Goal: Task Accomplishment & Management: Use online tool/utility

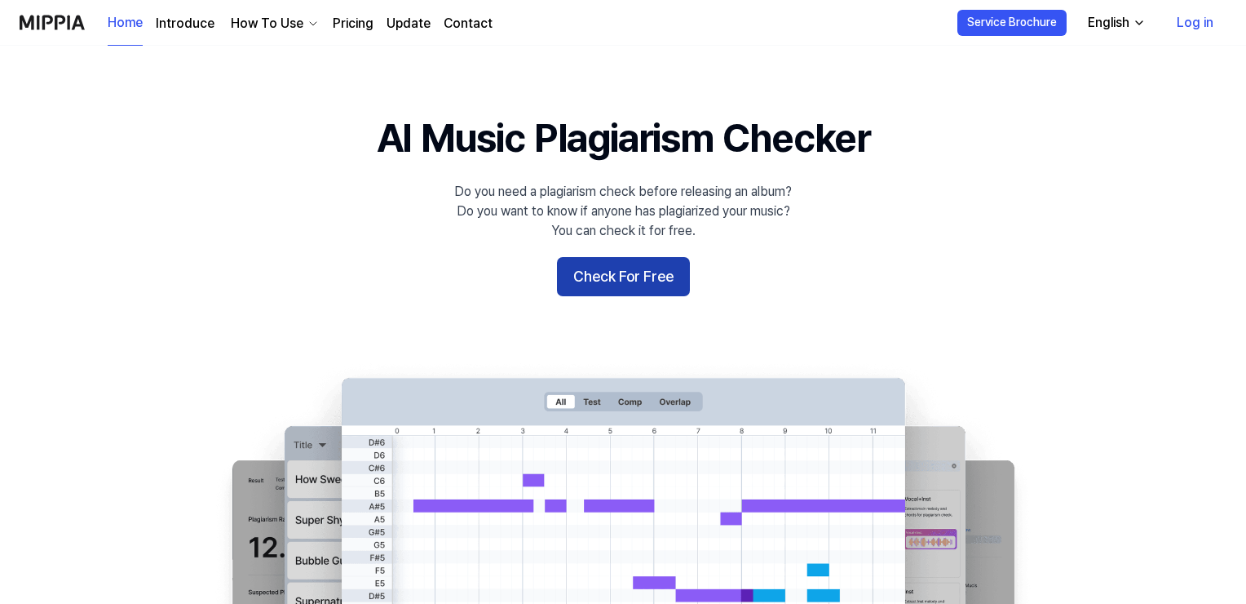
drag, startPoint x: 0, startPoint y: 0, endPoint x: 617, endPoint y: 284, distance: 678.9
click at [617, 284] on button "Check For Free" at bounding box center [623, 276] width 133 height 39
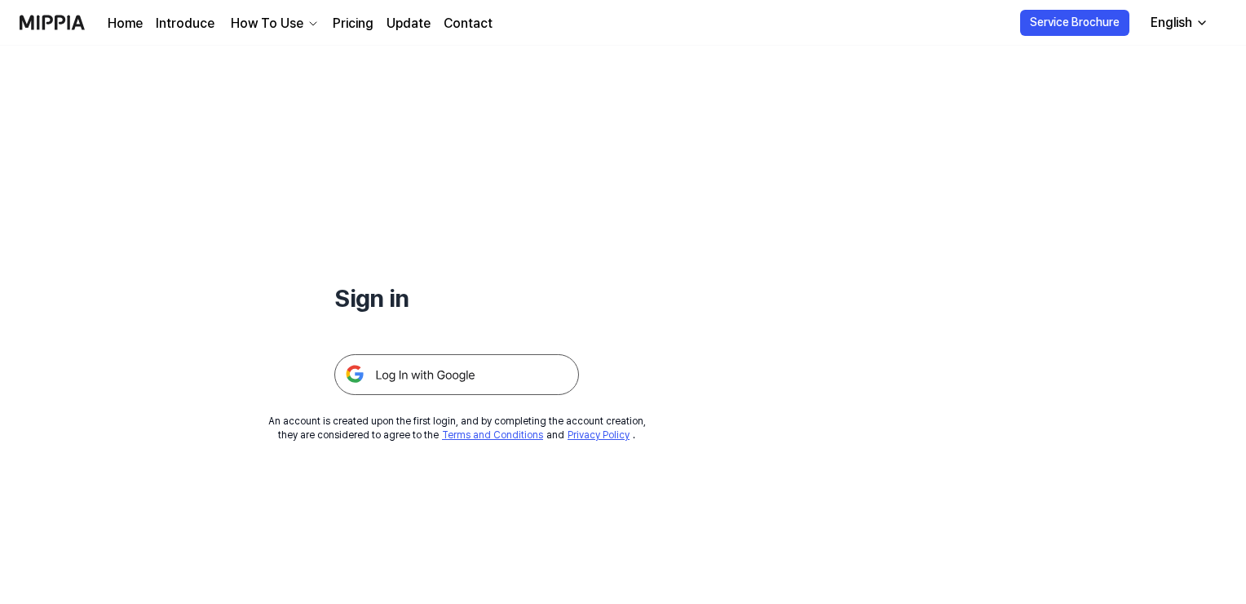
click at [535, 381] on img at bounding box center [456, 374] width 245 height 41
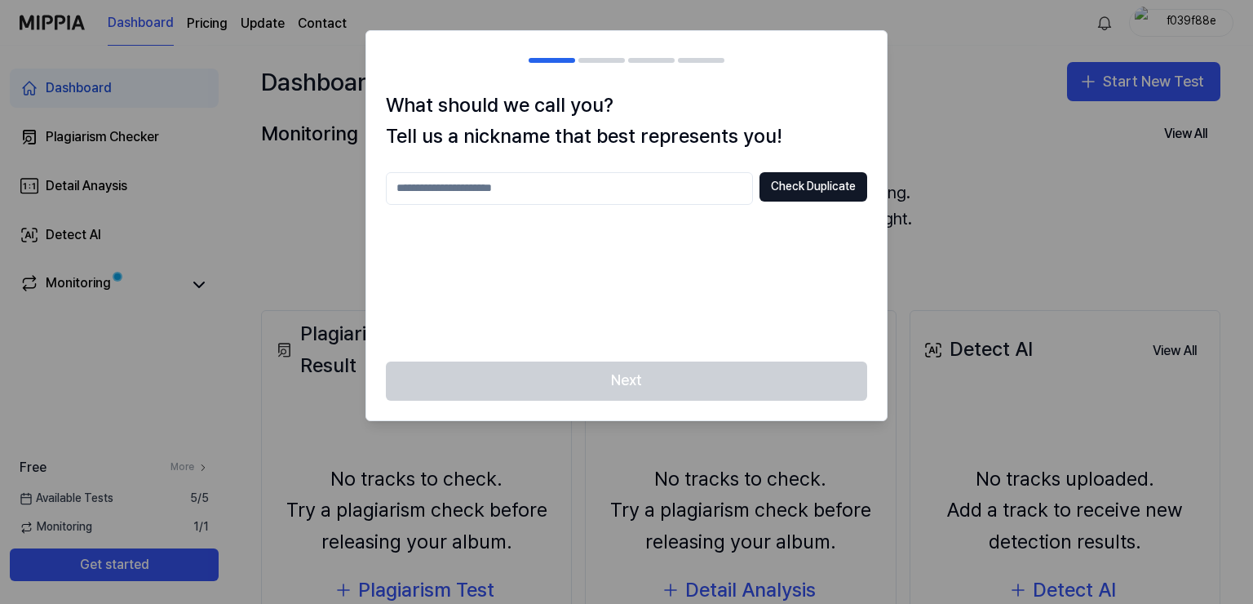
click at [564, 193] on input "text" at bounding box center [569, 188] width 367 height 33
type input "**********"
click at [813, 191] on button "Check Duplicate" at bounding box center [813, 186] width 108 height 29
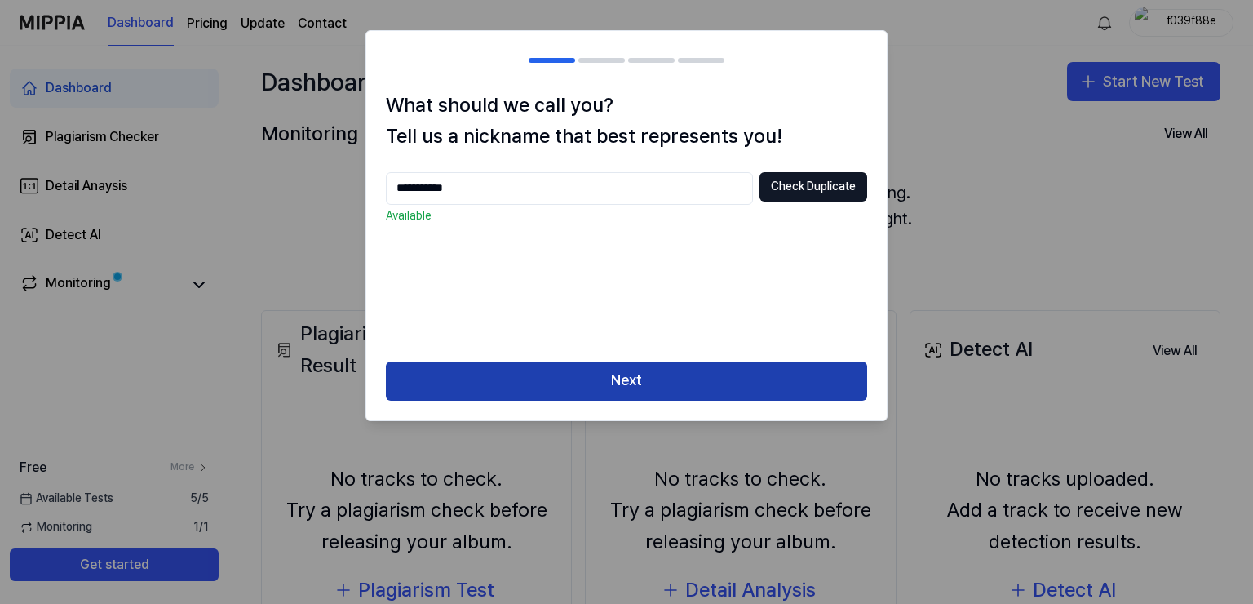
click at [683, 372] on button "Next" at bounding box center [626, 380] width 481 height 39
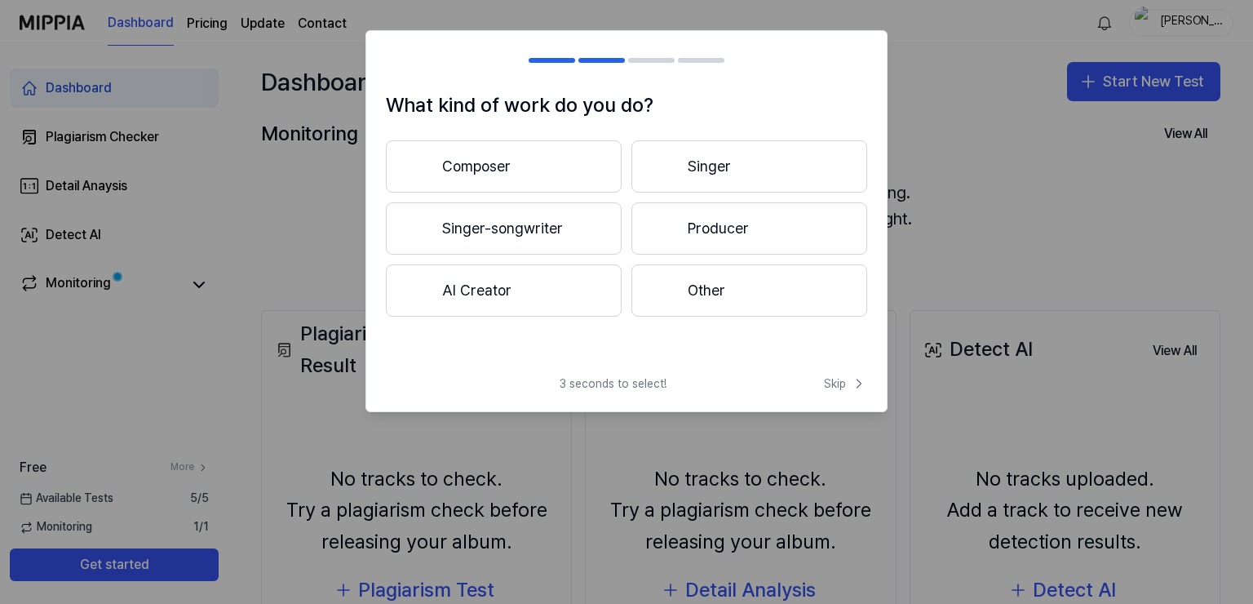
click at [450, 179] on button "Composer" at bounding box center [504, 166] width 236 height 52
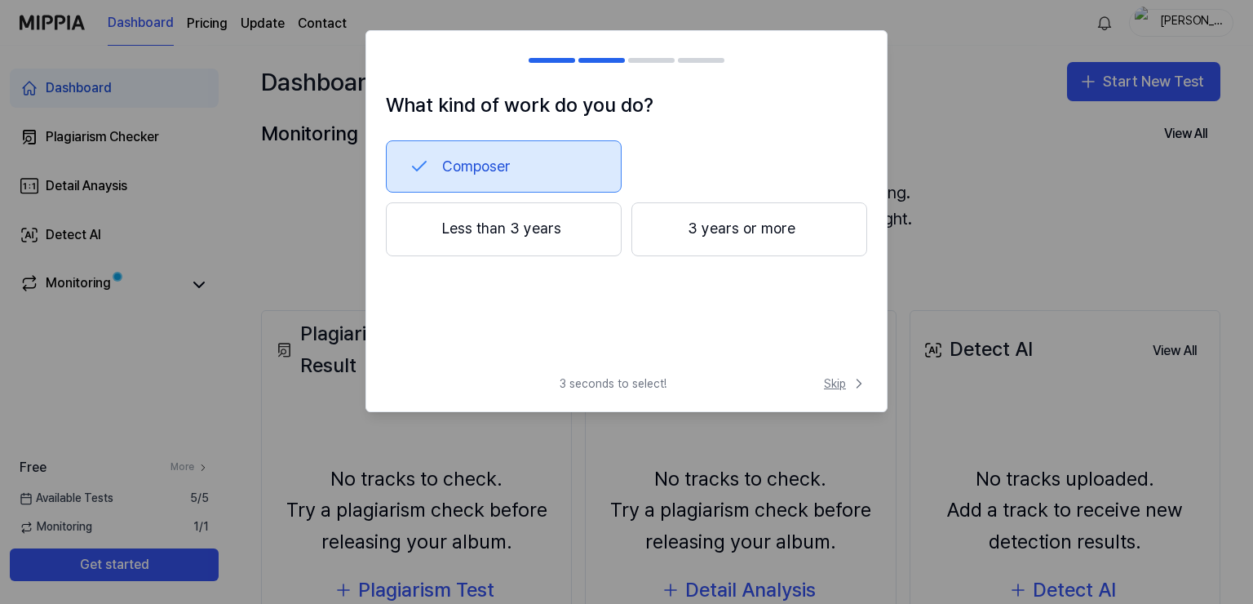
click at [825, 383] on span "Skip" at bounding box center [845, 383] width 43 height 16
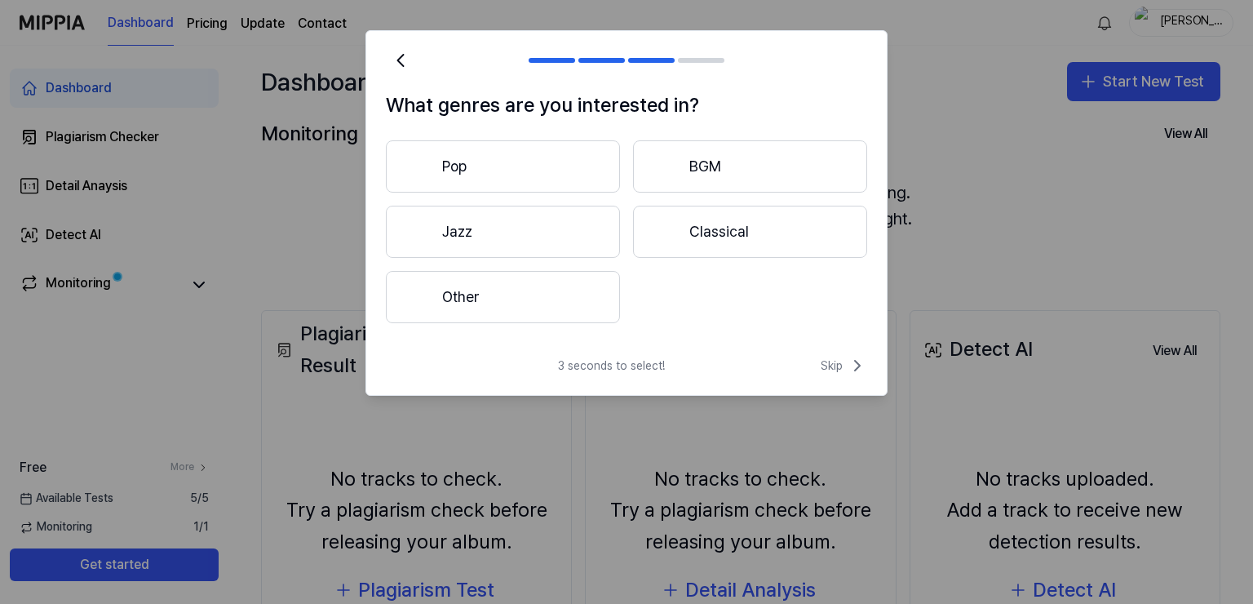
click at [526, 321] on button "Other" at bounding box center [503, 297] width 234 height 52
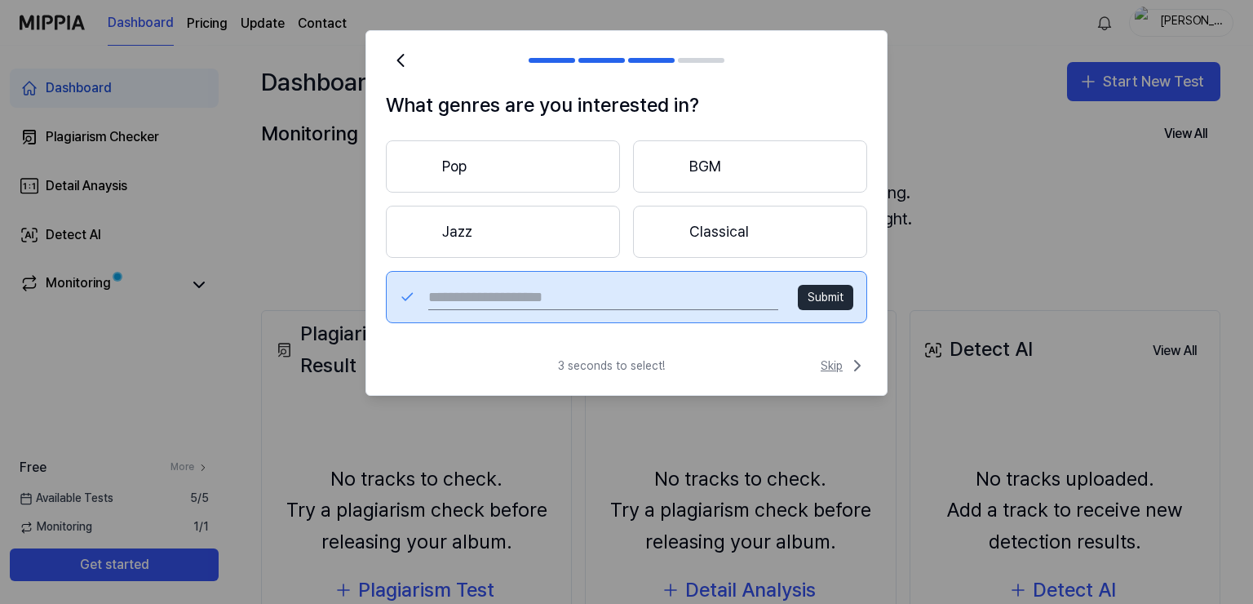
click at [845, 367] on span "Skip" at bounding box center [844, 366] width 46 height 20
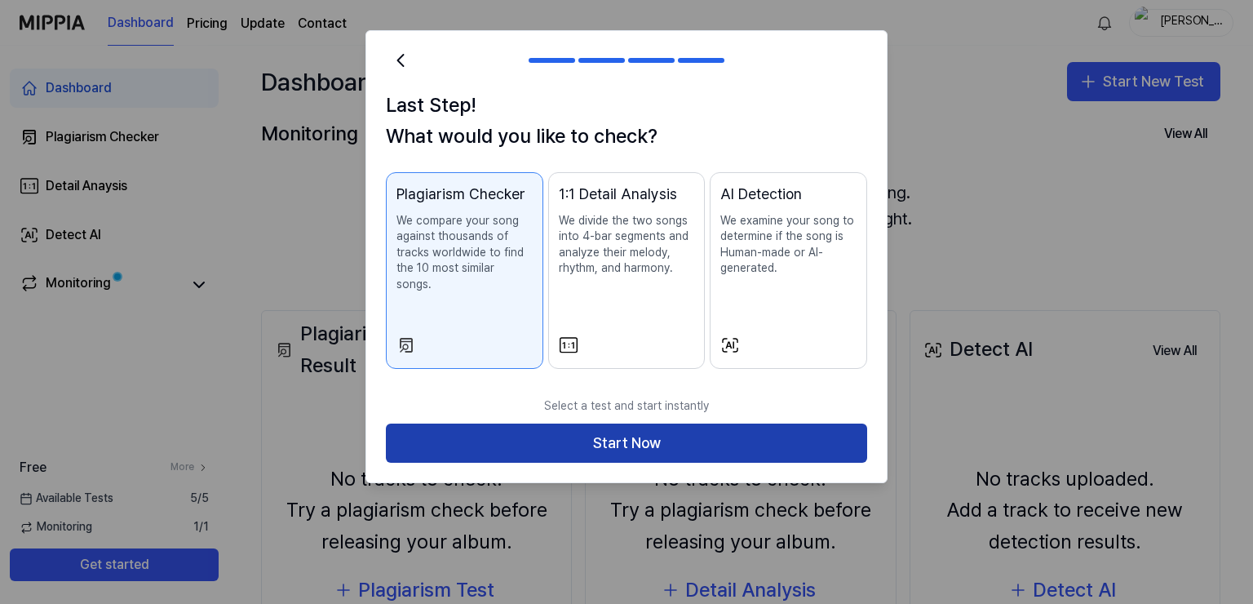
click at [603, 431] on button "Start Now" at bounding box center [626, 442] width 481 height 39
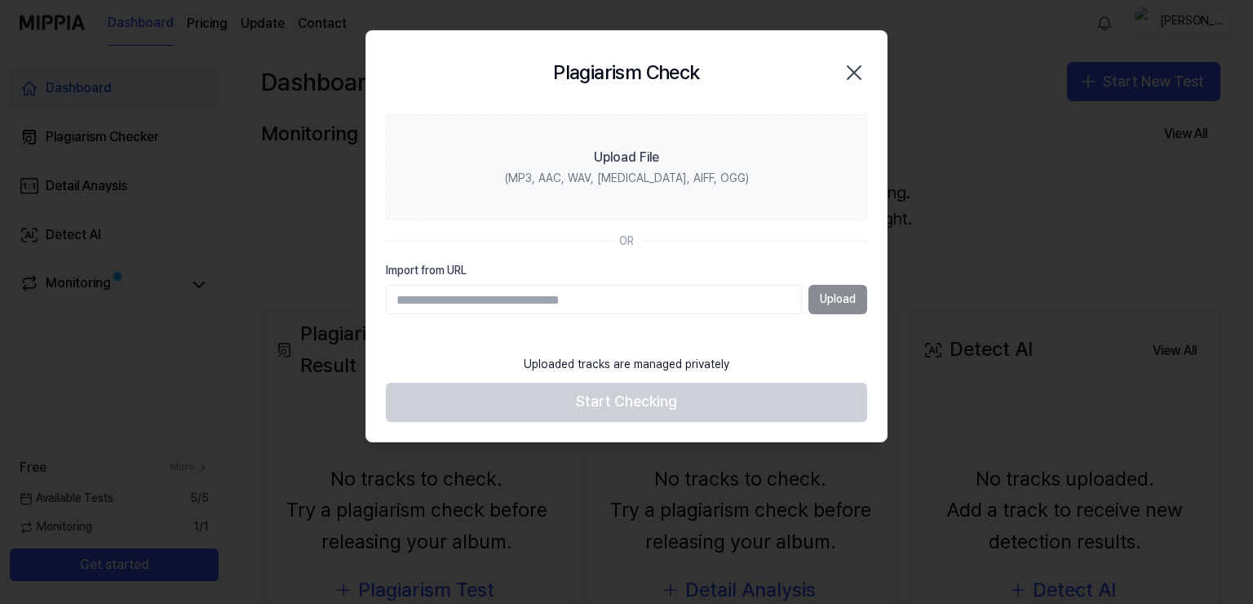
click at [437, 101] on div "Plagiarism Check Close" at bounding box center [626, 72] width 520 height 83
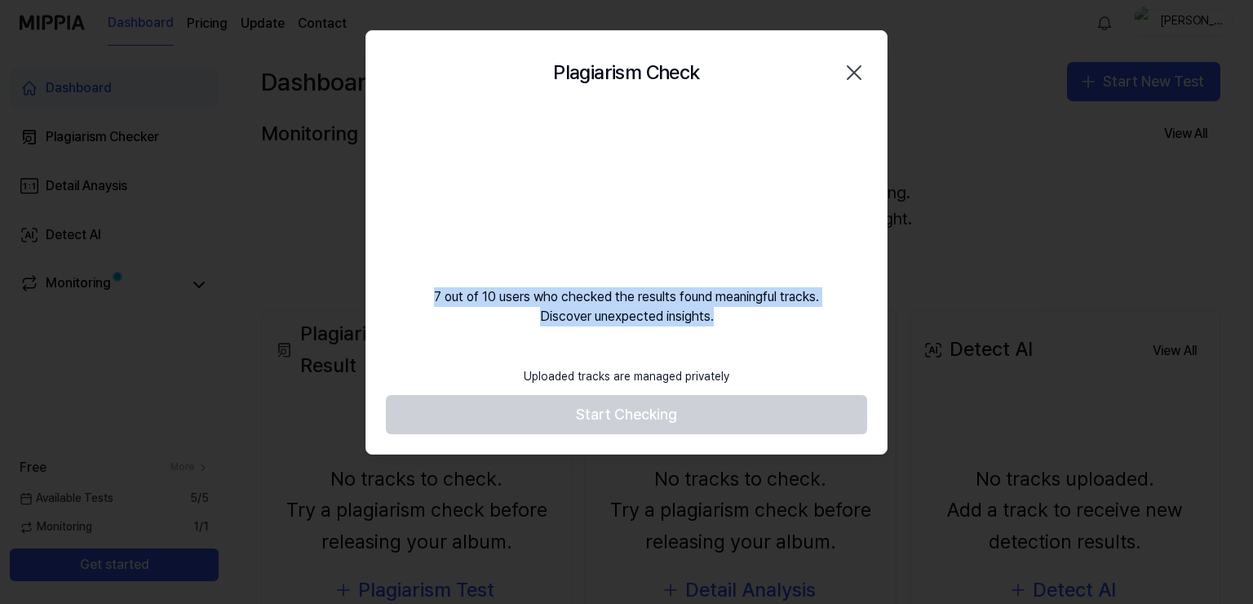
drag, startPoint x: 685, startPoint y: 316, endPoint x: 408, endPoint y: 281, distance: 279.6
click at [408, 281] on div "7 out of 10 users who checked the results found meaningful tracks. Discover une…" at bounding box center [626, 220] width 520 height 212
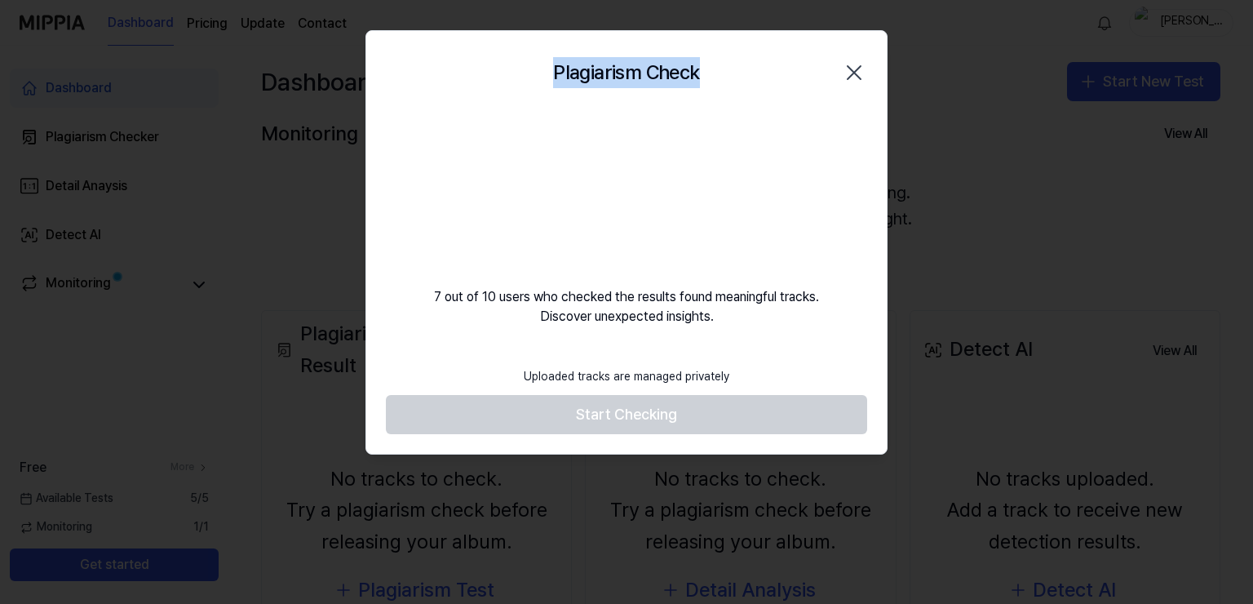
drag, startPoint x: 551, startPoint y: 73, endPoint x: 708, endPoint y: 51, distance: 158.8
click at [708, 51] on div "Plagiarism Check Close" at bounding box center [626, 73] width 481 height 44
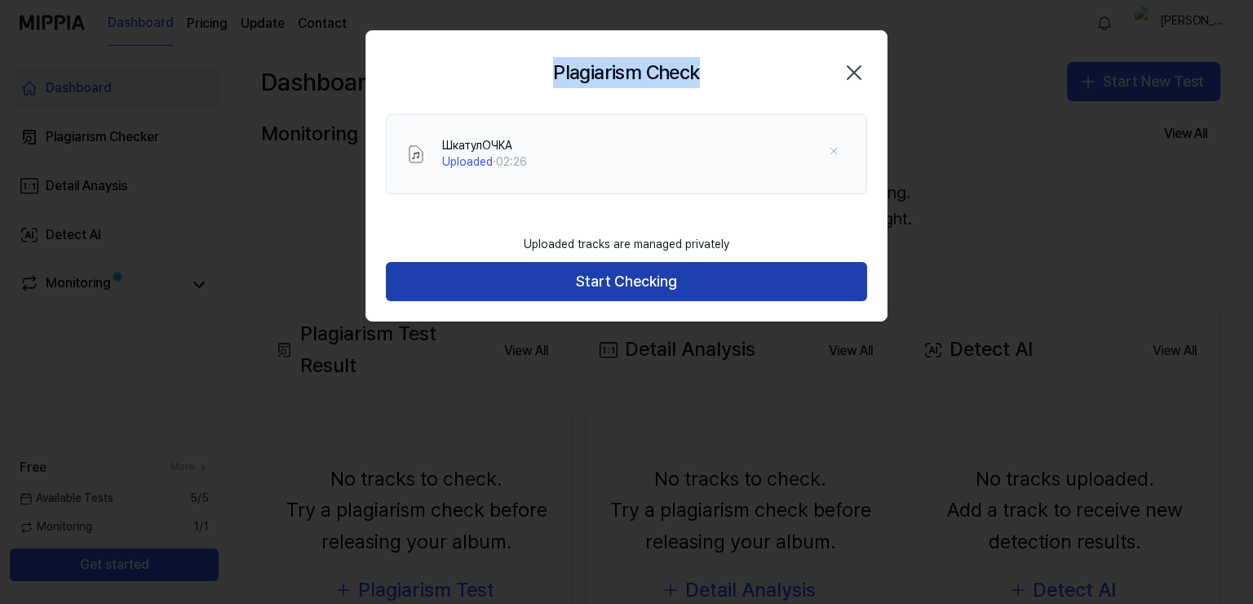
click at [571, 293] on button "Start Checking" at bounding box center [626, 281] width 481 height 39
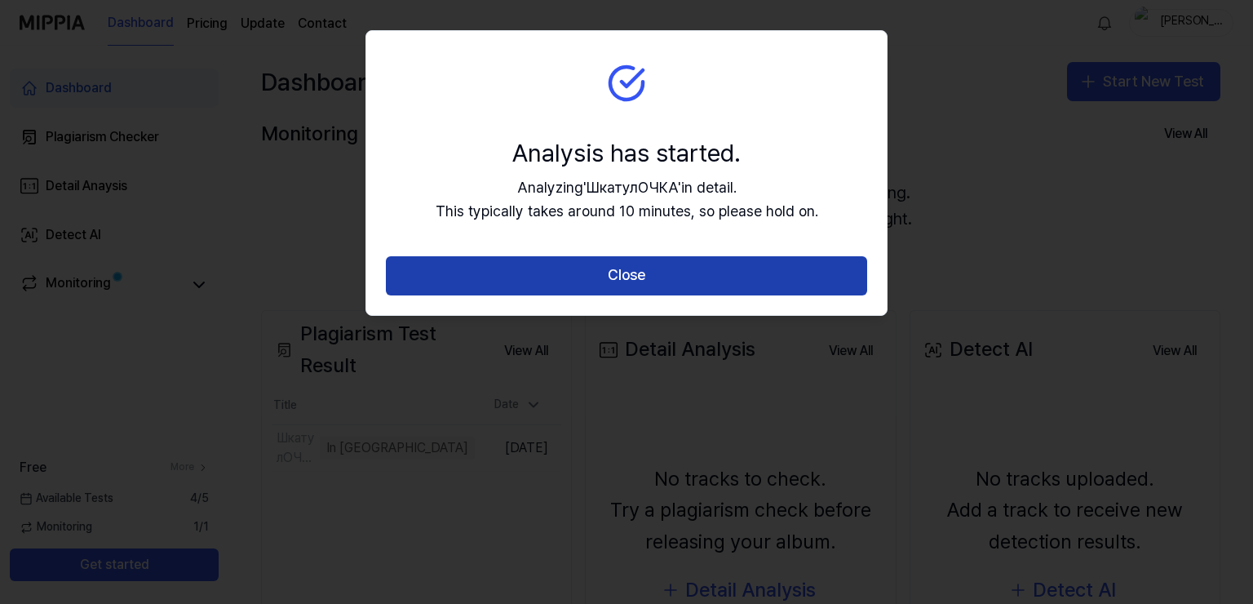
click at [496, 283] on button "Close" at bounding box center [626, 275] width 481 height 39
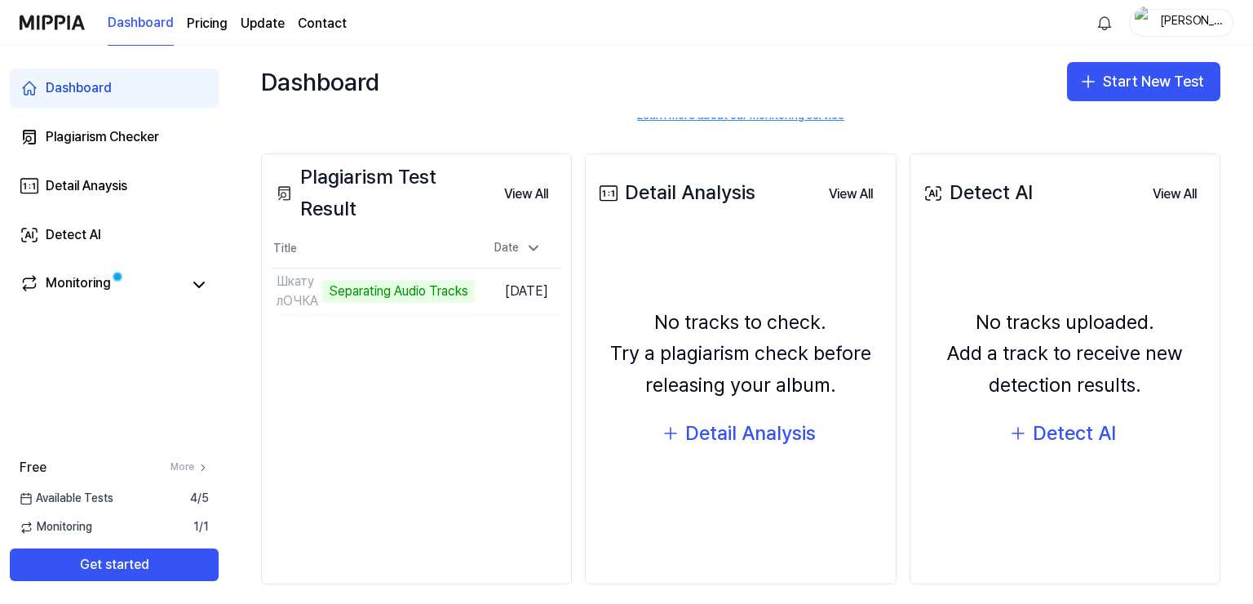
scroll to position [169, 0]
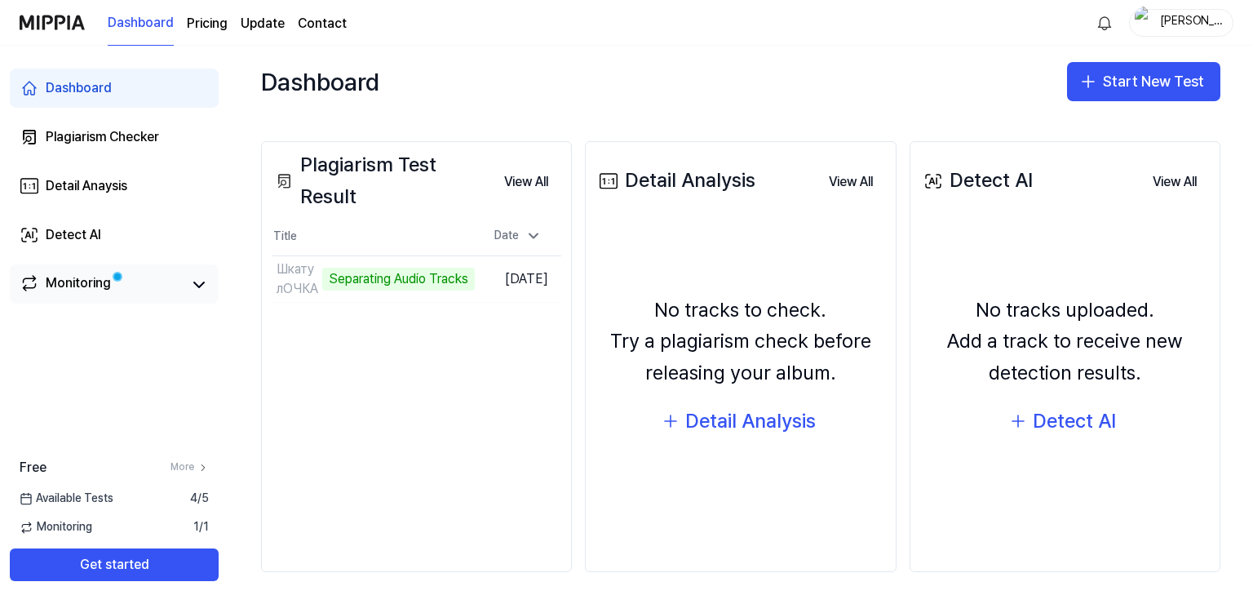
click at [174, 284] on link "Monitoring" at bounding box center [101, 284] width 163 height 23
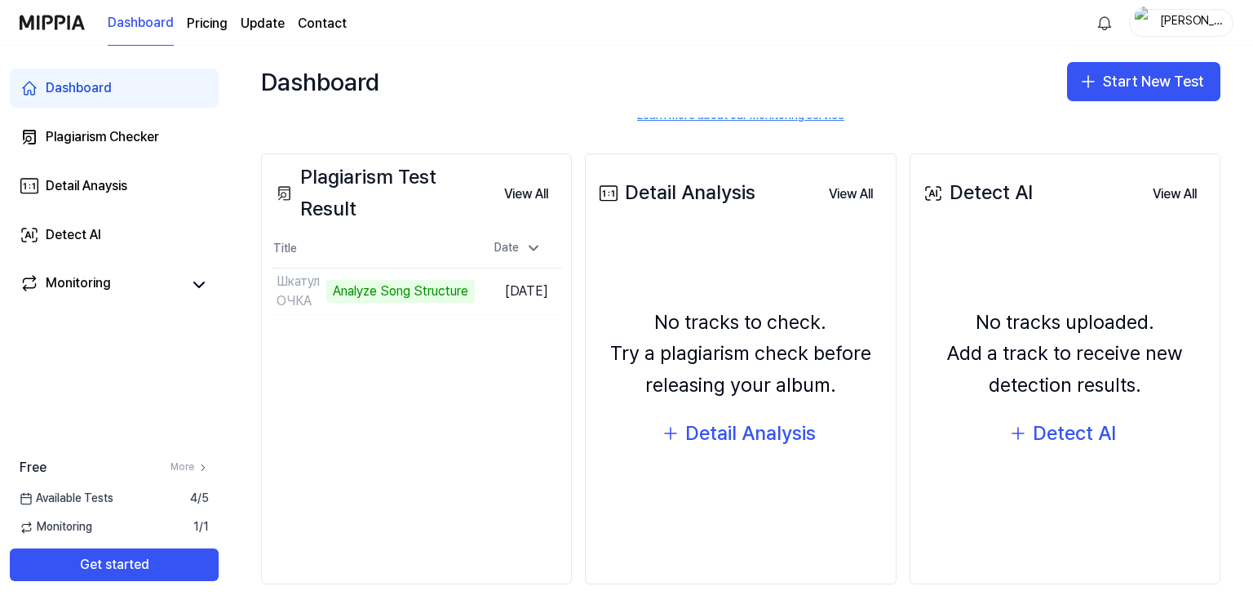
scroll to position [163, 0]
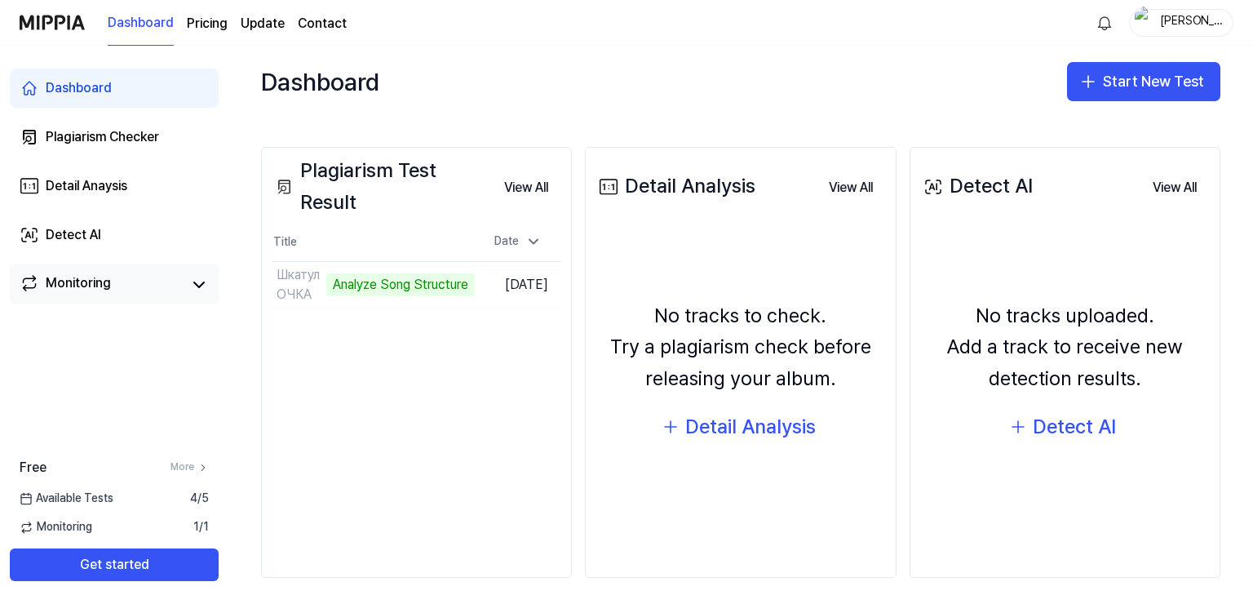
click at [162, 287] on link "Monitoring" at bounding box center [101, 284] width 163 height 23
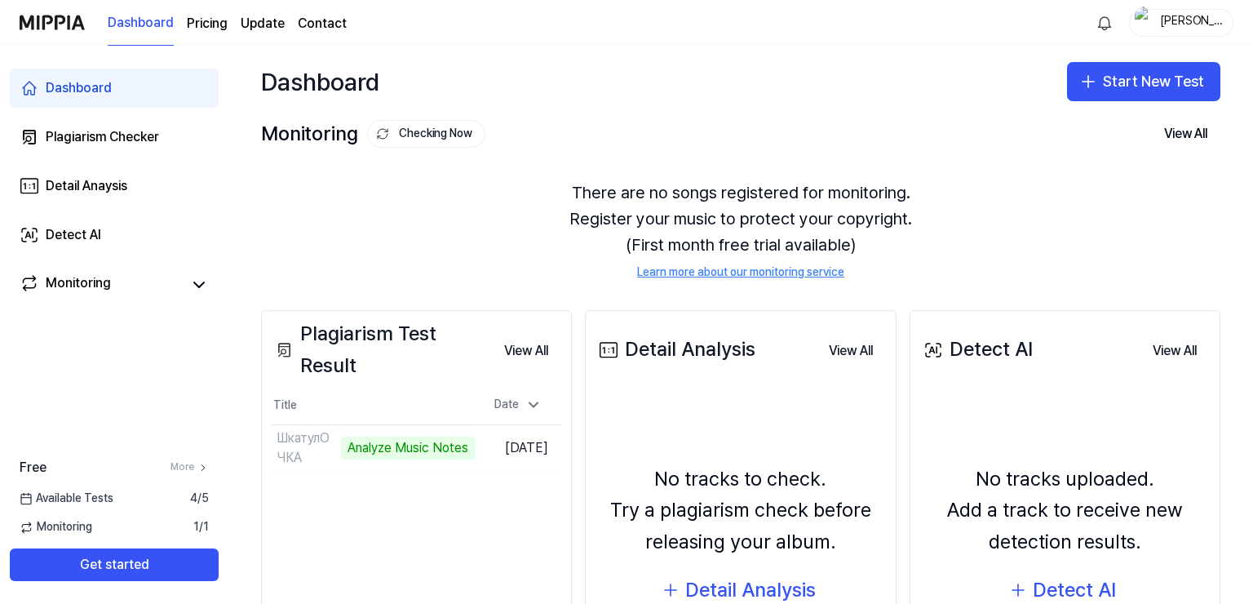
click at [37, 260] on div "Dashboard Plagiarism Checker Detail Anaysis Detect AI Monitoring" at bounding box center [114, 186] width 228 height 281
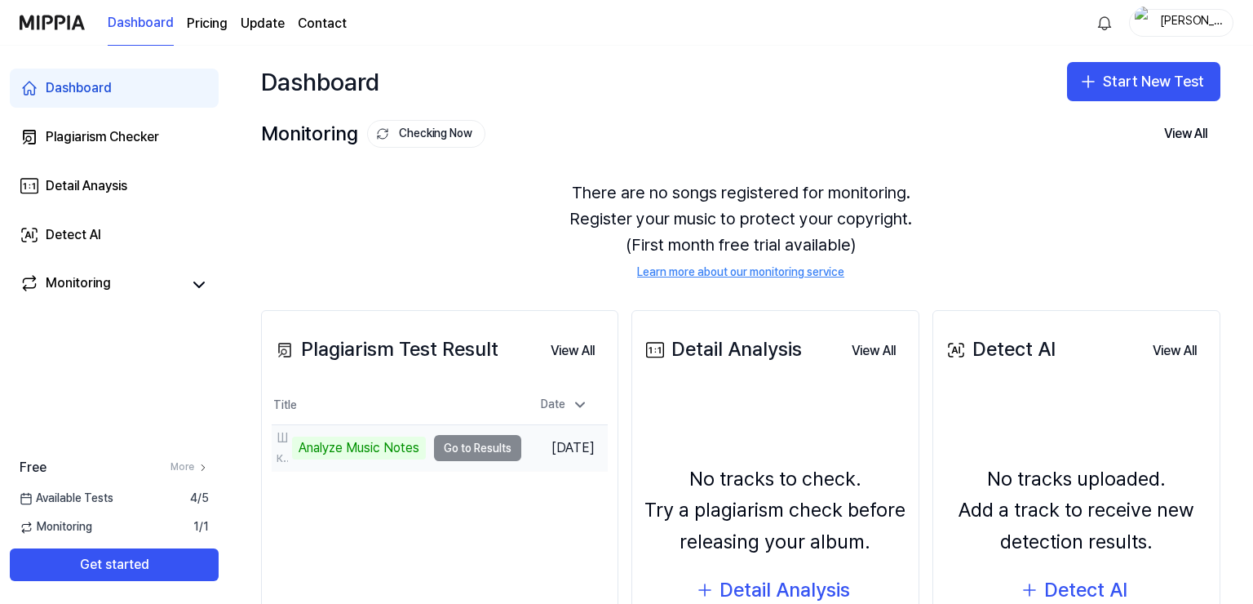
click at [372, 445] on div "Analyze Music Notes" at bounding box center [359, 447] width 134 height 23
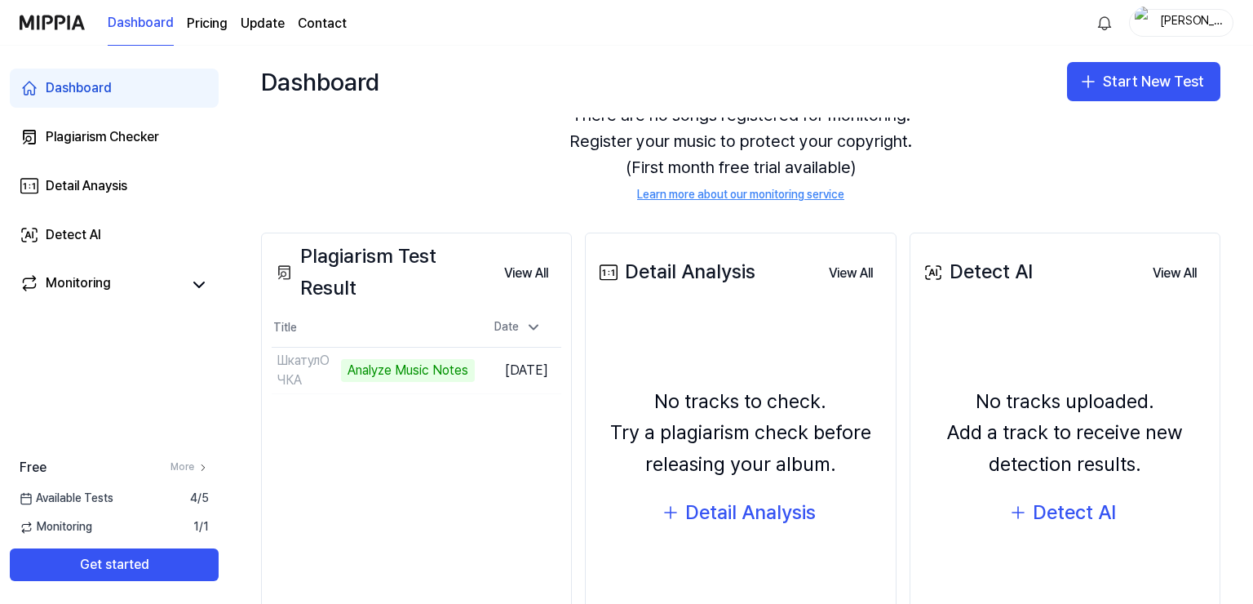
scroll to position [82, 0]
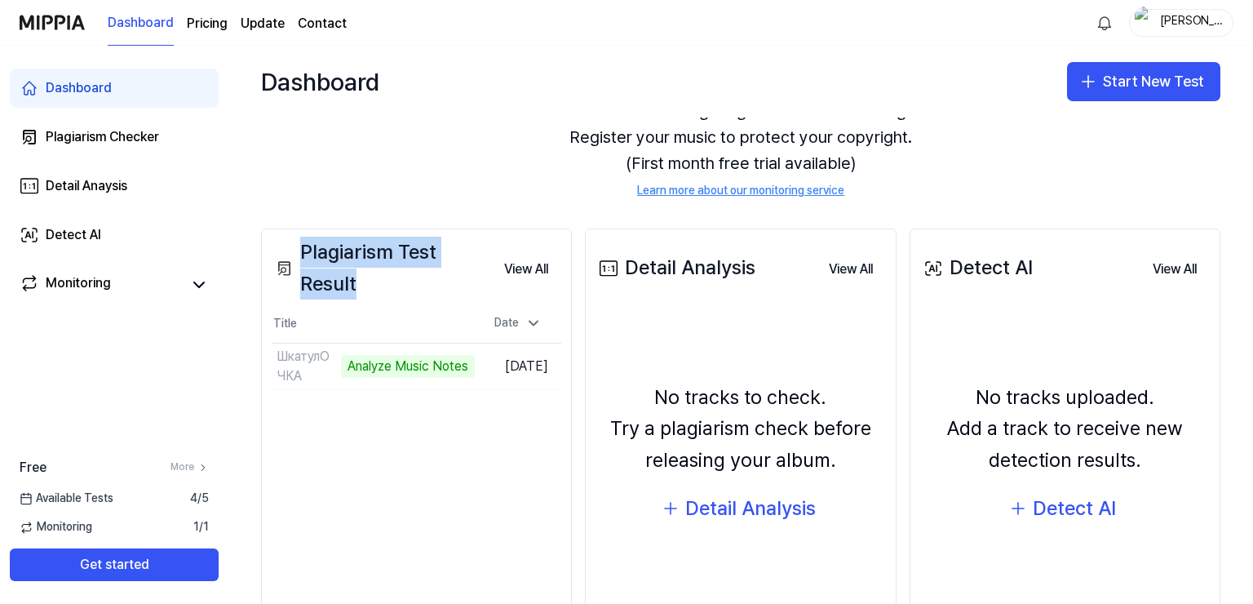
drag, startPoint x: 364, startPoint y: 276, endPoint x: 369, endPoint y: 290, distance: 14.7
click at [369, 290] on div "Plagiarism Test Result" at bounding box center [381, 268] width 219 height 63
click at [325, 182] on div "There are no songs registered for monitoring. Register your music to protect yo…" at bounding box center [740, 148] width 959 height 140
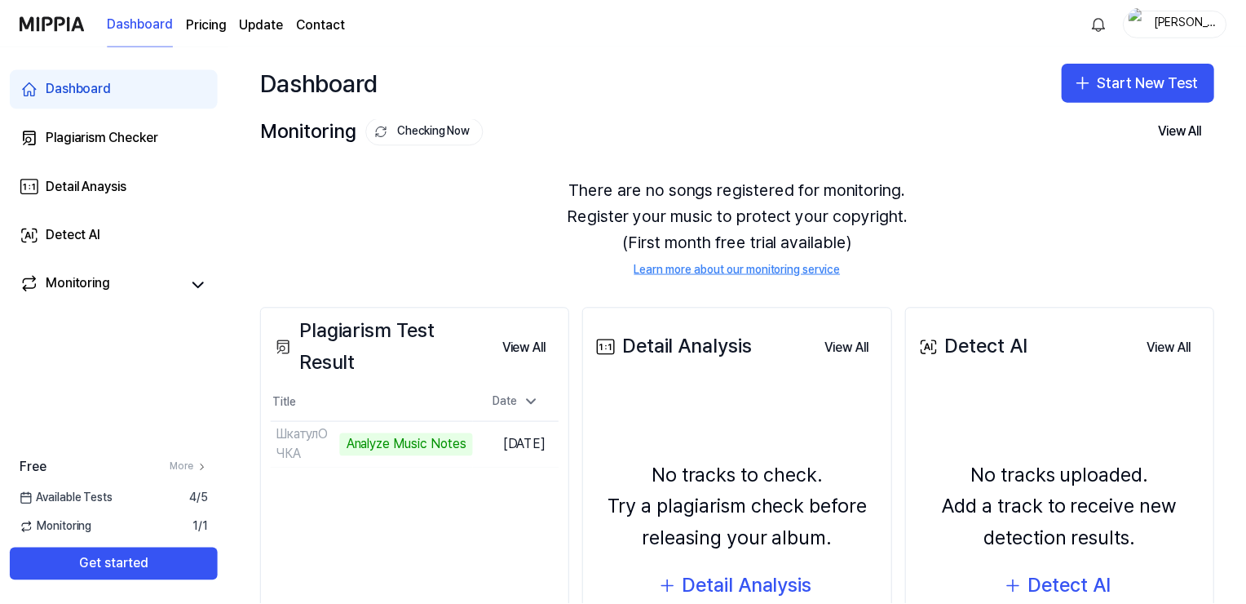
scroll to position [0, 0]
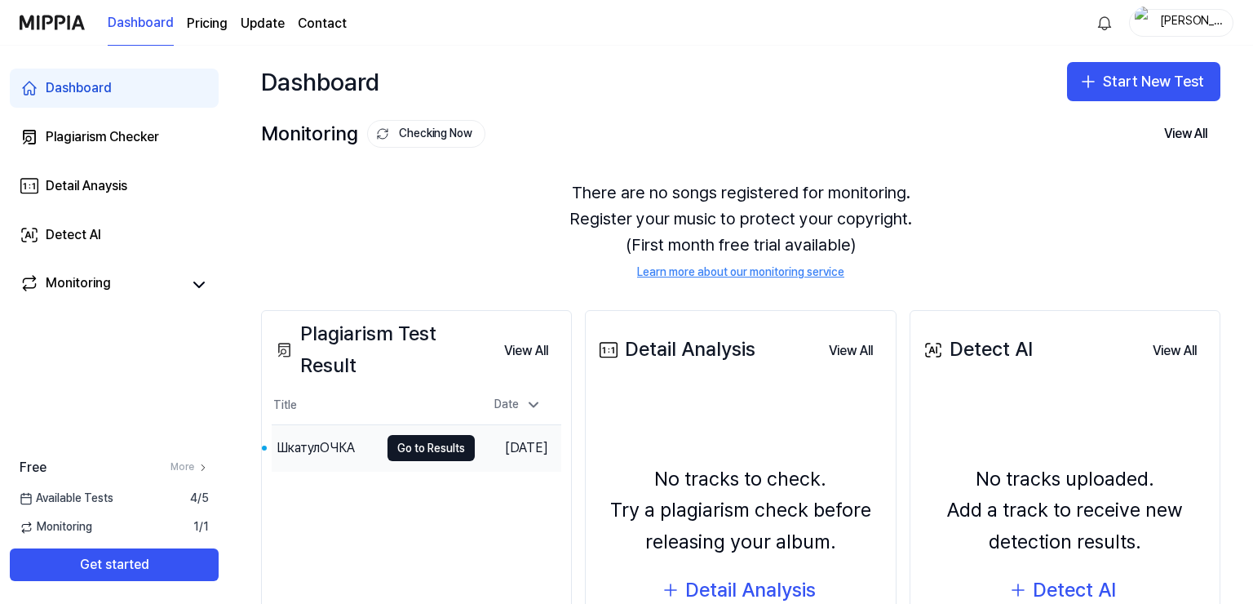
click at [307, 454] on div "ШкатулОЧКА" at bounding box center [316, 448] width 78 height 20
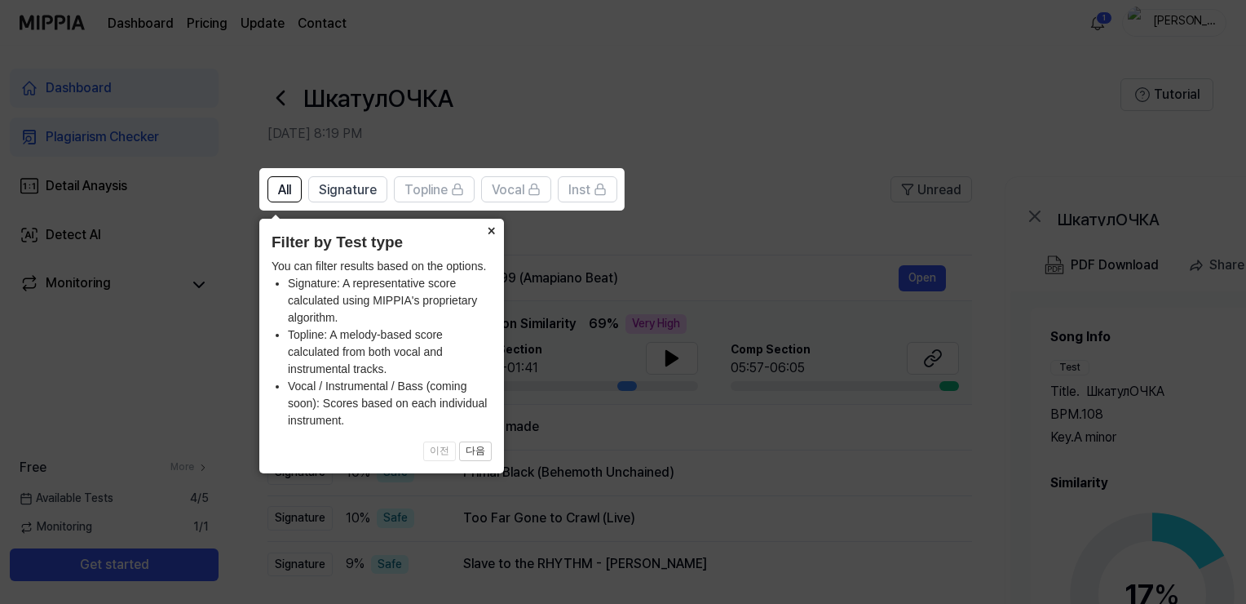
click at [489, 233] on button "×" at bounding box center [491, 230] width 26 height 23
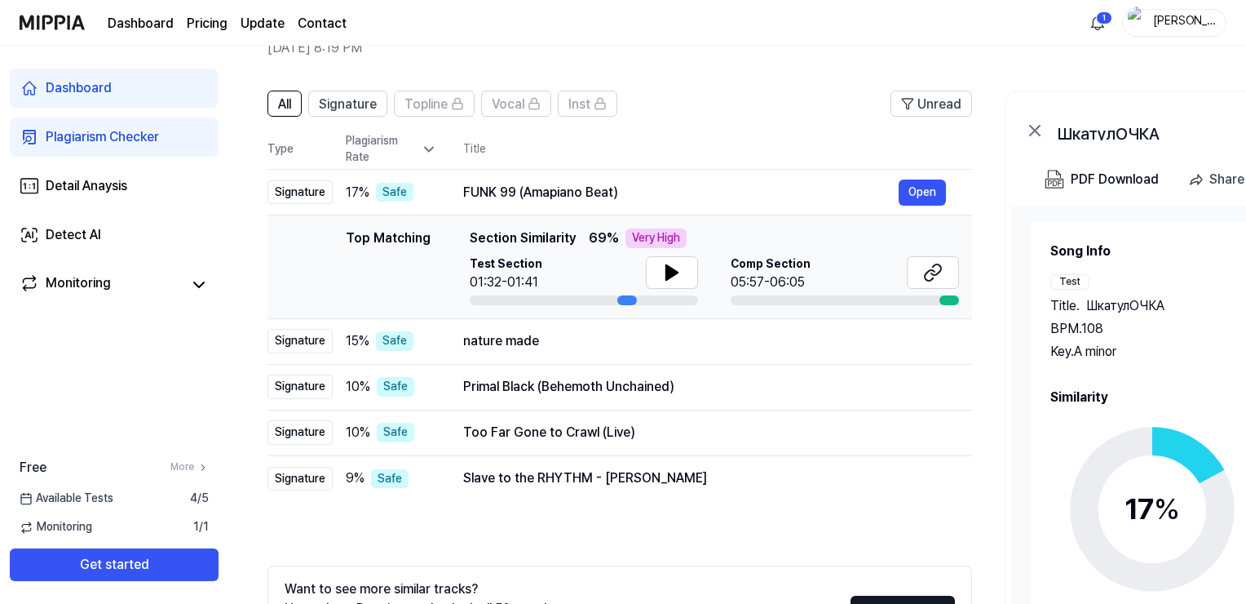
scroll to position [82, 0]
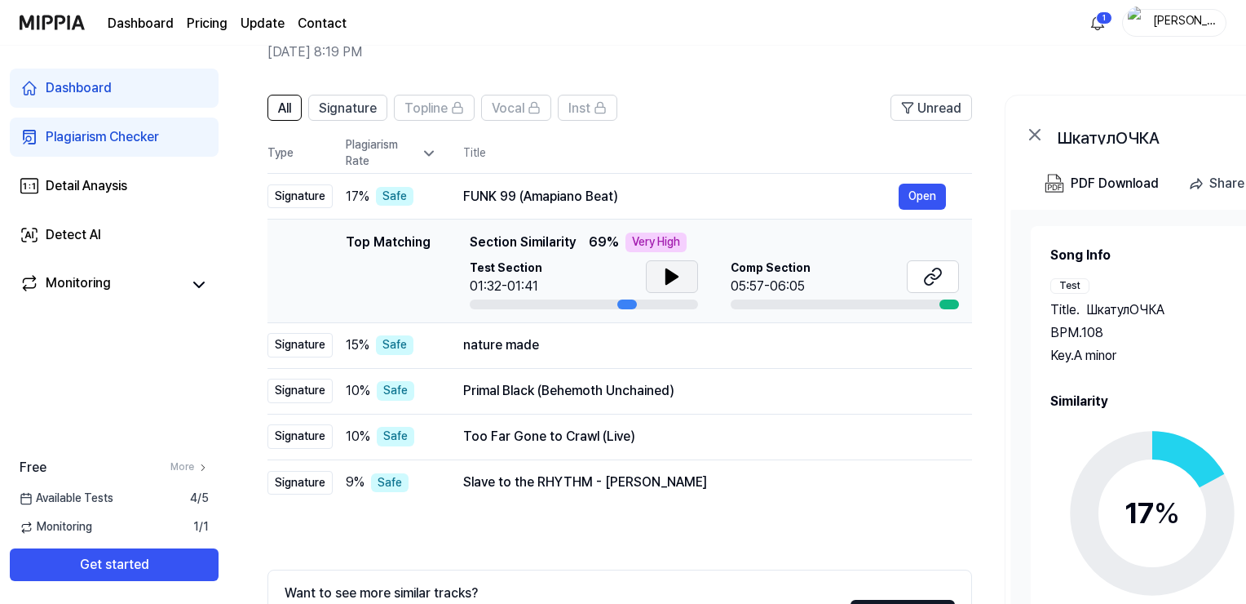
click at [659, 275] on button at bounding box center [672, 276] width 52 height 33
click at [678, 275] on icon at bounding box center [672, 277] width 20 height 20
click at [958, 274] on button at bounding box center [933, 276] width 52 height 33
click at [780, 110] on header "All Signature Topline Vocal Inst Unread" at bounding box center [620, 114] width 705 height 39
drag, startPoint x: 790, startPoint y: 81, endPoint x: 794, endPoint y: 91, distance: 10.9
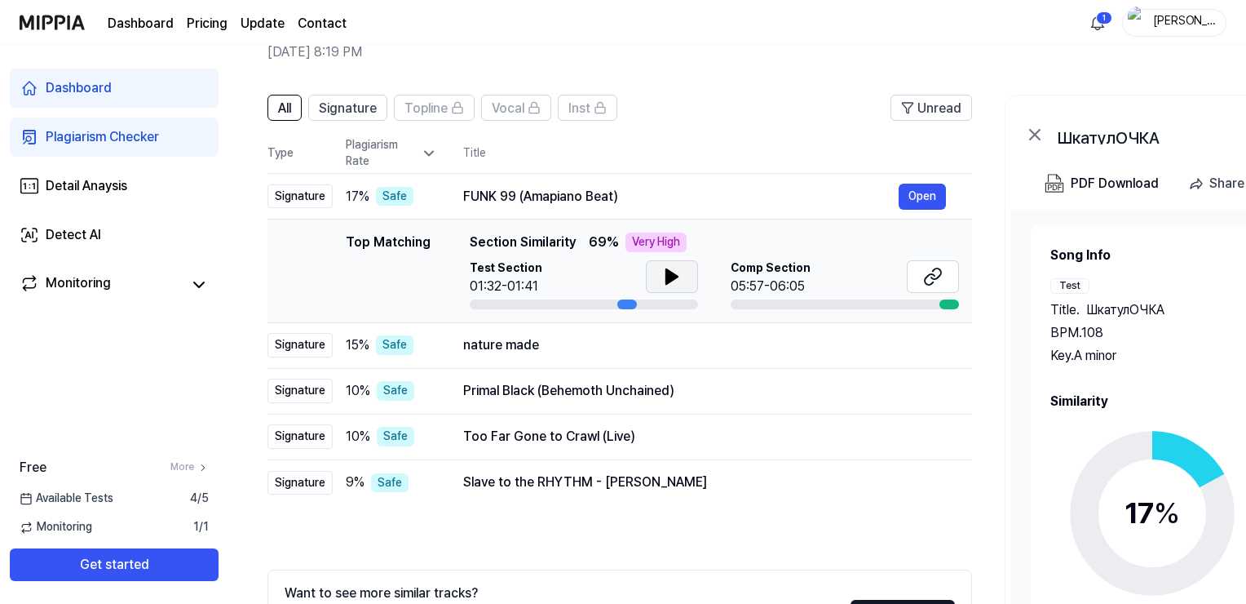
click at [790, 81] on div "All Signature Topline Vocal Inst Unread All Signature Topline Vocal Inst Type P…" at bounding box center [885, 409] width 1315 height 662
click at [914, 274] on button at bounding box center [933, 276] width 52 height 33
click at [917, 276] on button at bounding box center [933, 276] width 52 height 33
click at [460, 194] on td "FUNK 99 (Amapiano Beat) Open" at bounding box center [704, 197] width 535 height 46
click at [420, 284] on div "Top Matching" at bounding box center [388, 270] width 85 height 77
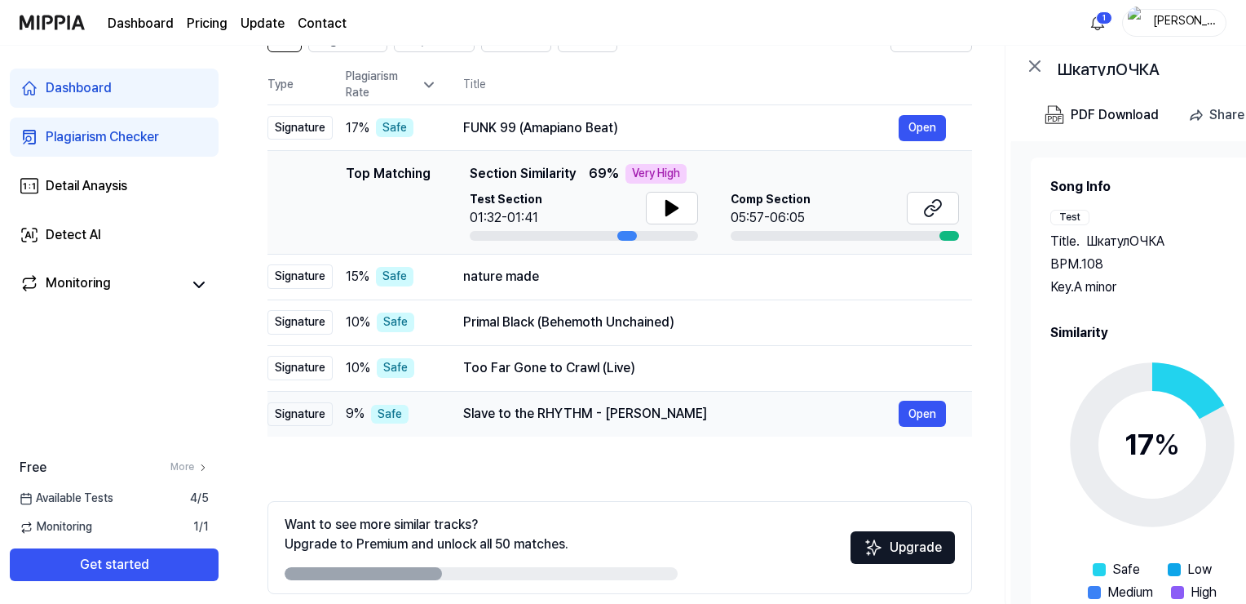
scroll to position [0, 0]
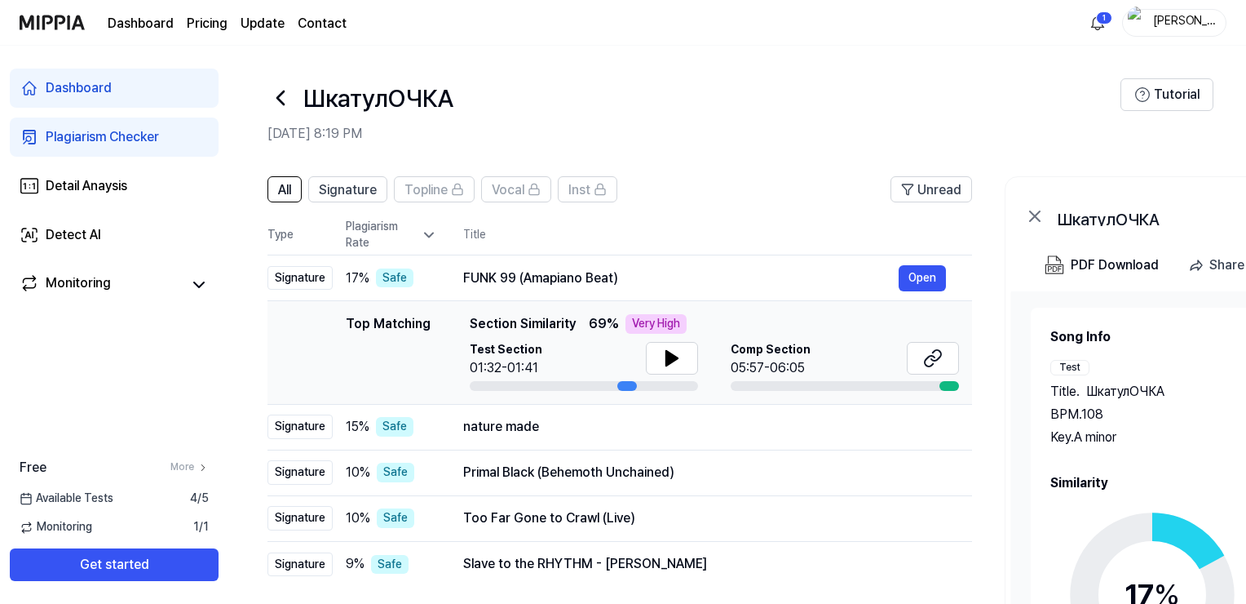
click at [815, 52] on header "ШкатулОЧКА Sep 17, 2025, 8:19 PM Tutorial" at bounding box center [737, 103] width 1018 height 114
click at [936, 353] on icon at bounding box center [933, 358] width 20 height 20
click at [662, 365] on icon at bounding box center [672, 358] width 20 height 20
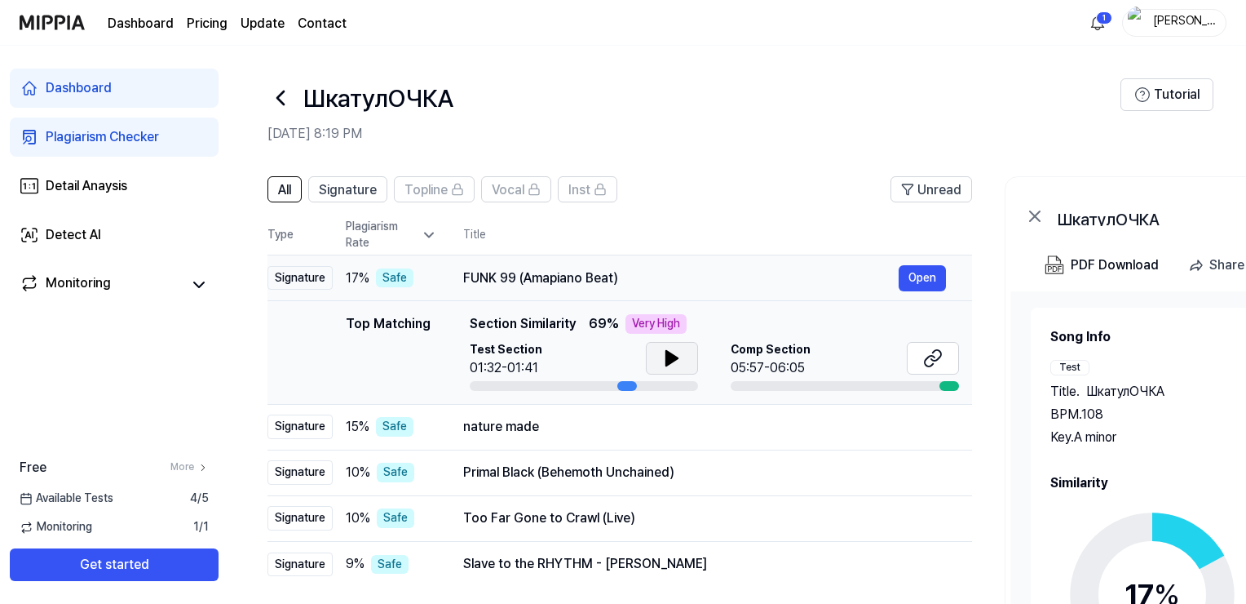
click at [531, 282] on ya-tr-span "FUNK 99 (Amapiano Beat)" at bounding box center [540, 277] width 155 height 15
click at [942, 280] on button "Open" at bounding box center [922, 278] width 47 height 26
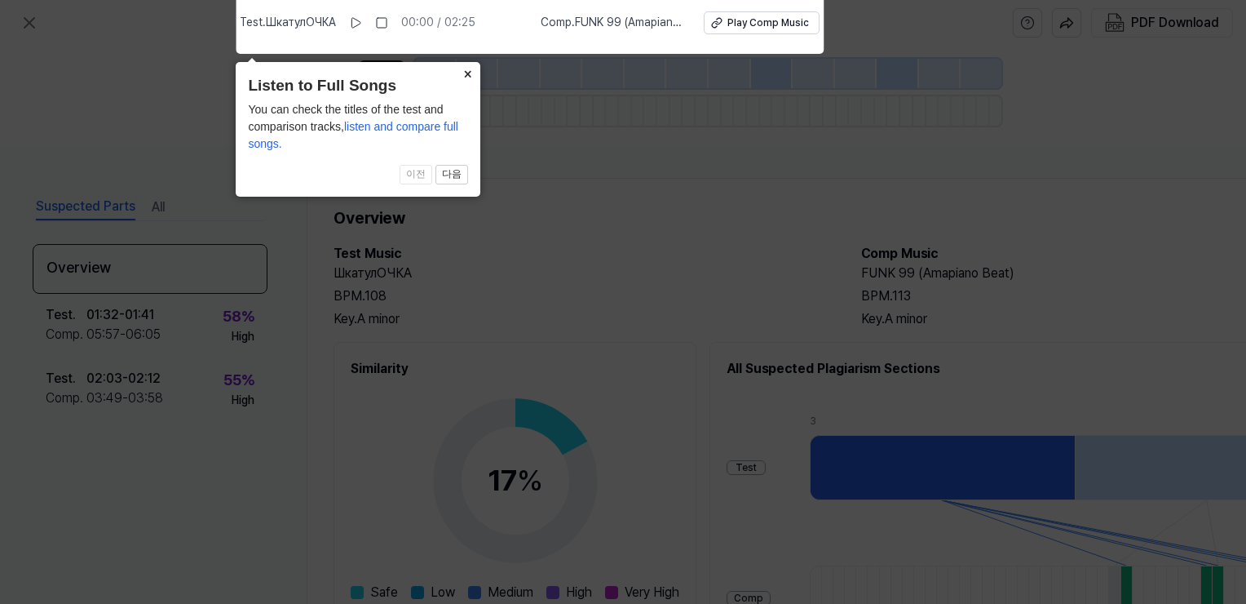
click at [470, 77] on button "×" at bounding box center [467, 73] width 26 height 23
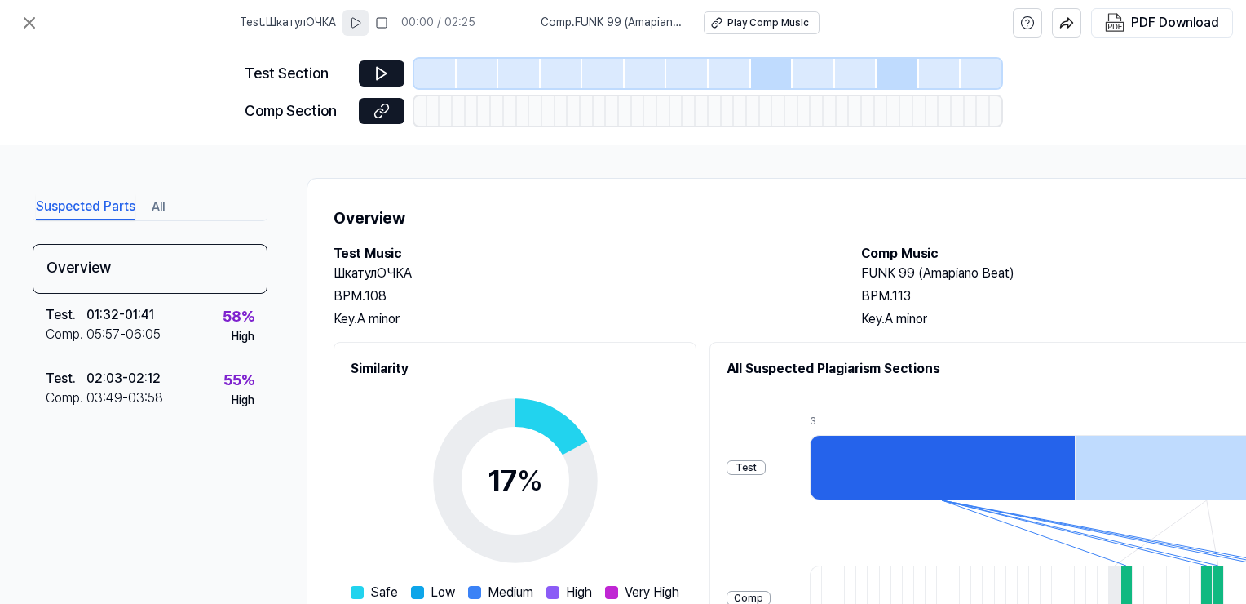
click at [361, 17] on icon at bounding box center [355, 22] width 13 height 13
click at [380, 75] on icon at bounding box center [379, 73] width 2 height 11
click at [388, 107] on icon at bounding box center [382, 111] width 16 height 16
click at [760, 72] on div at bounding box center [772, 73] width 42 height 29
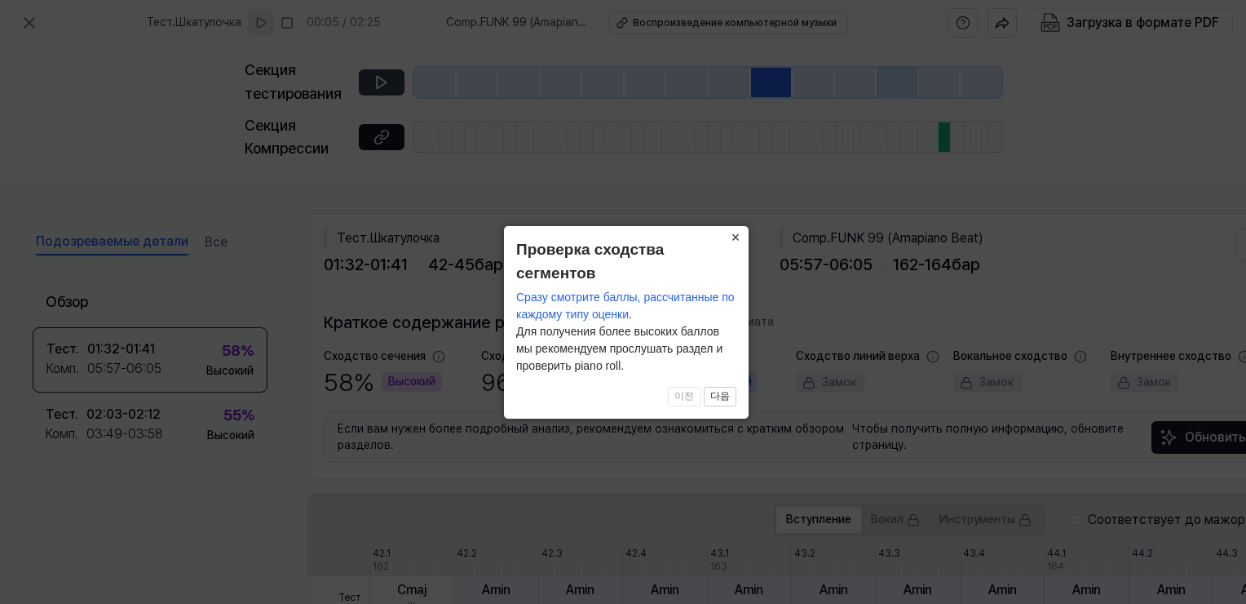
click at [740, 234] on ya-tr-span "×" at bounding box center [736, 237] width 9 height 16
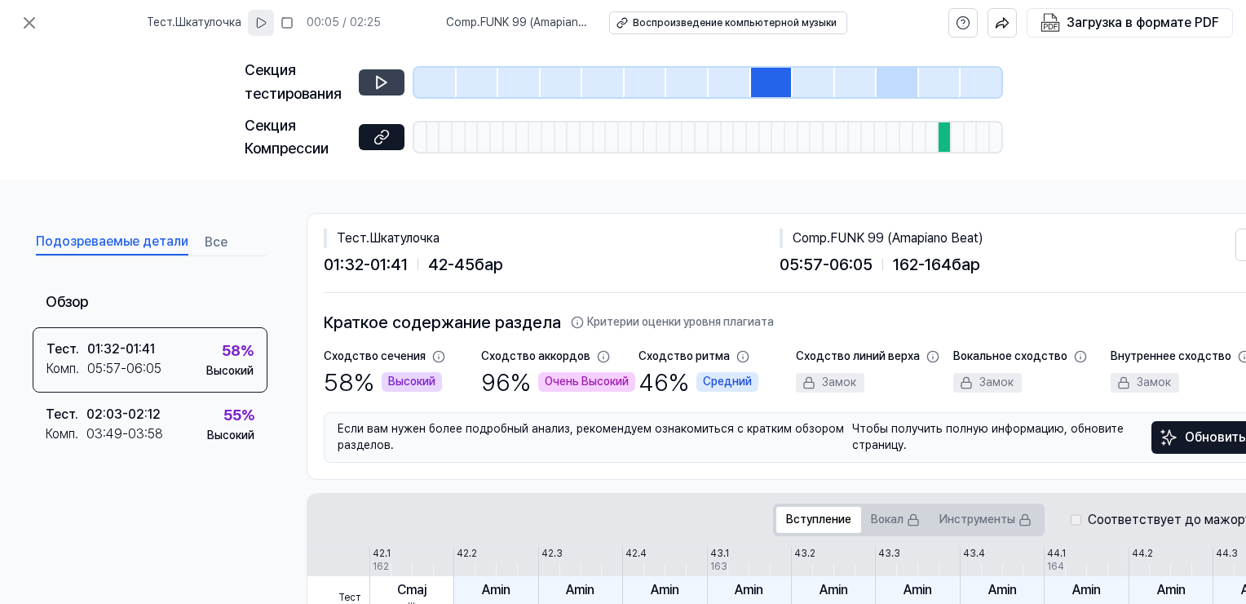
click at [907, 86] on div at bounding box center [898, 82] width 42 height 29
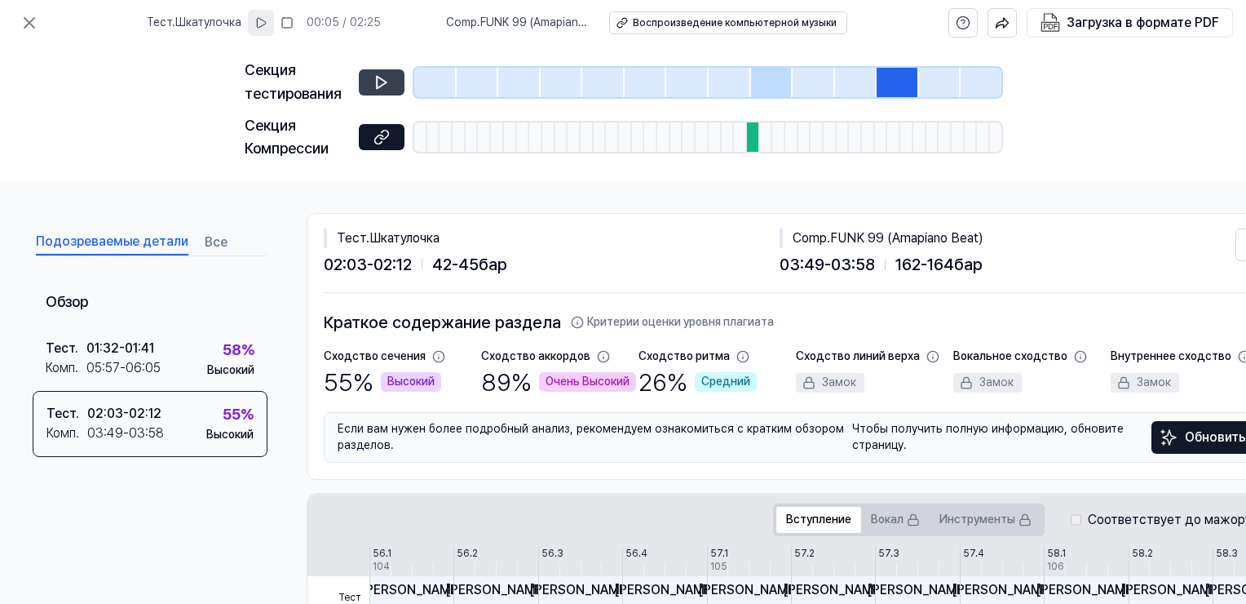
click at [847, 84] on div at bounding box center [856, 82] width 42 height 29
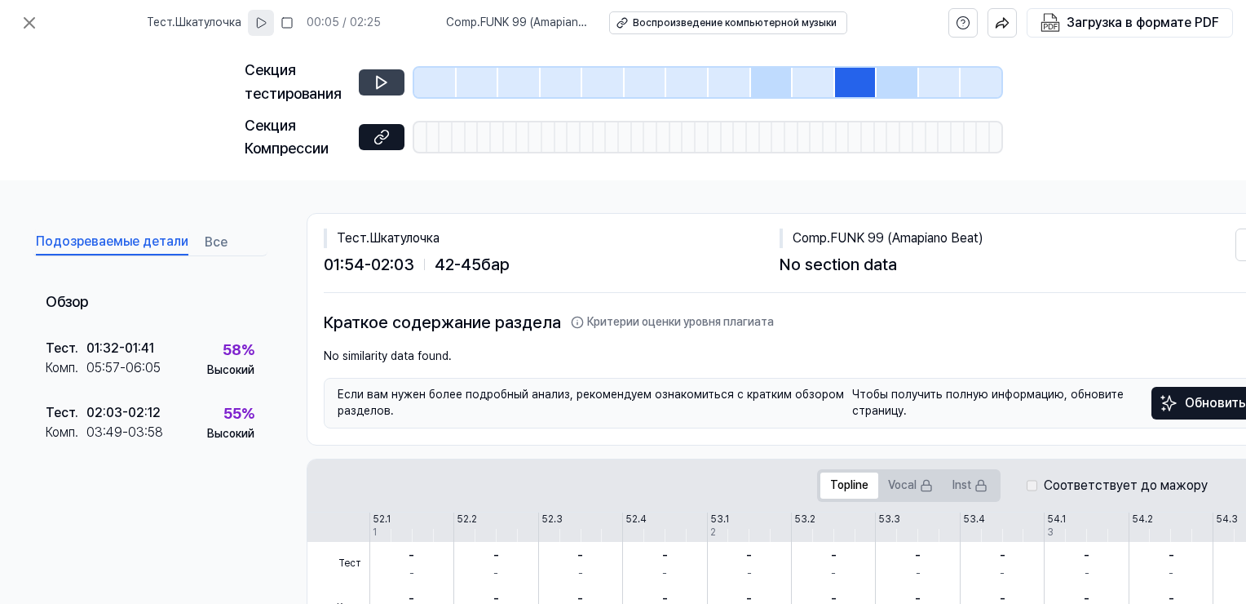
click at [817, 81] on div at bounding box center [814, 82] width 42 height 29
click at [770, 81] on div at bounding box center [772, 82] width 42 height 29
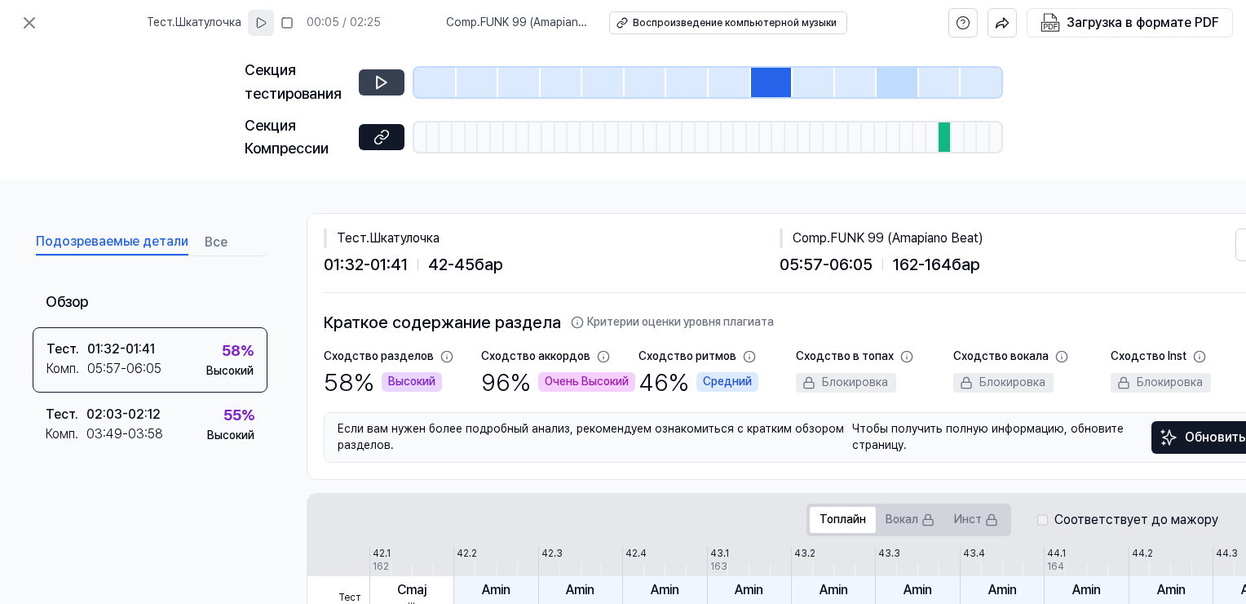
click at [886, 73] on div at bounding box center [898, 82] width 42 height 29
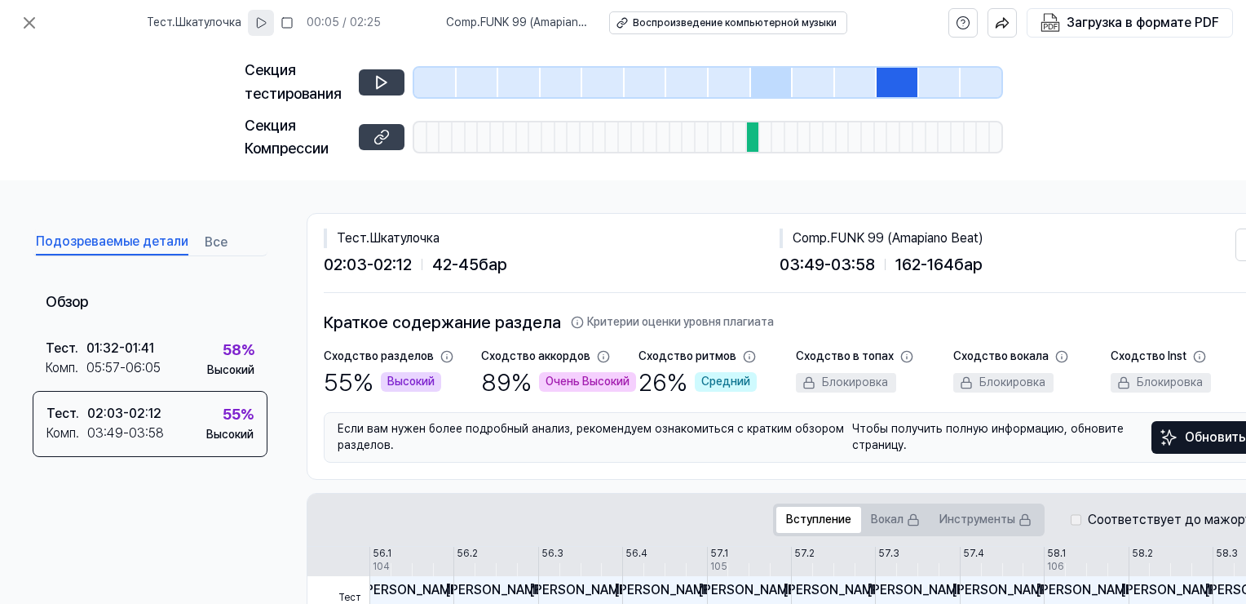
click at [392, 142] on button at bounding box center [382, 137] width 46 height 26
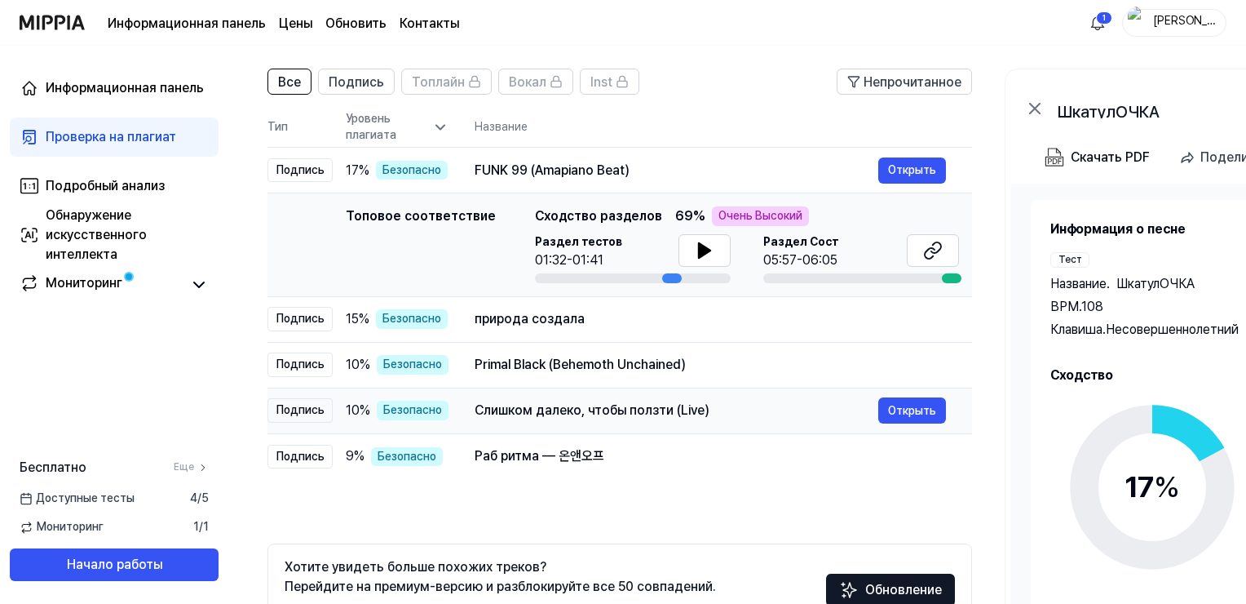
scroll to position [163, 0]
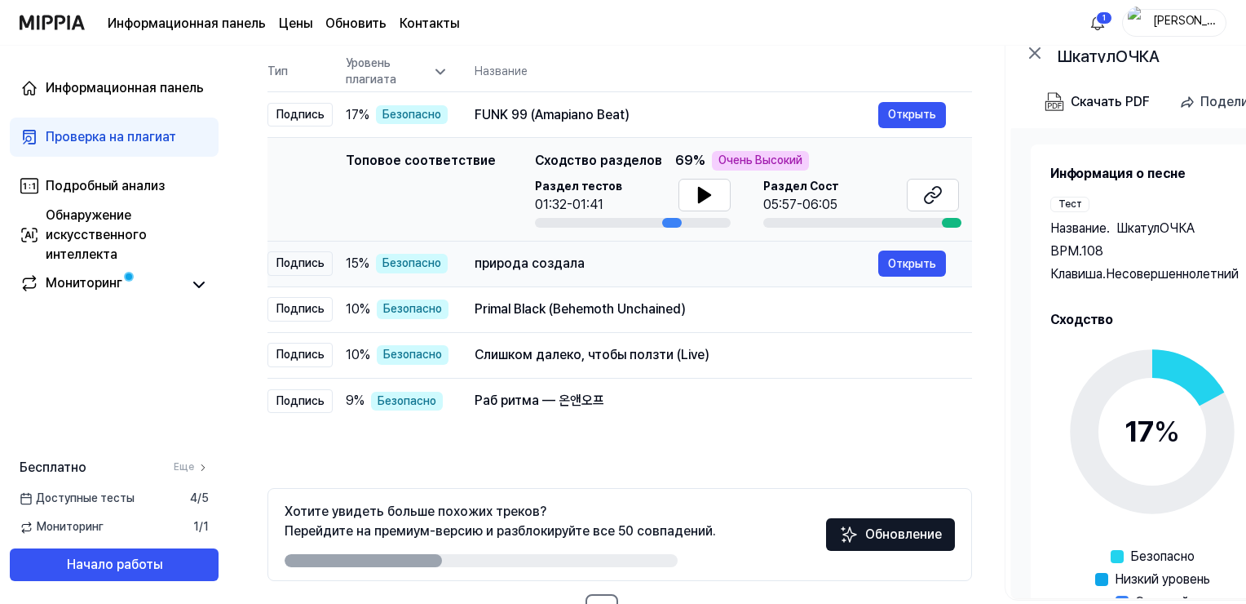
click at [551, 271] on ya-tr-span "природа создала" at bounding box center [530, 262] width 110 height 15
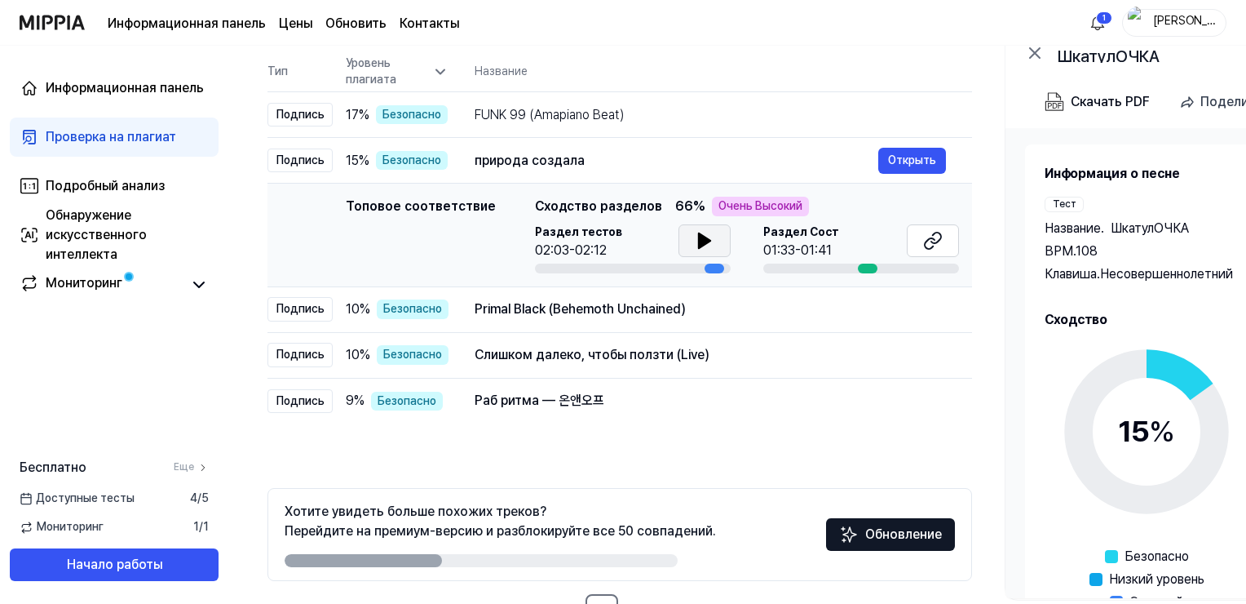
click at [695, 235] on icon at bounding box center [705, 241] width 20 height 20
click at [917, 233] on button at bounding box center [933, 240] width 52 height 33
click at [918, 237] on button at bounding box center [933, 240] width 52 height 33
click at [461, 309] on td "Primal Black (Behemoth Unchained) Открыть" at bounding box center [711, 309] width 524 height 46
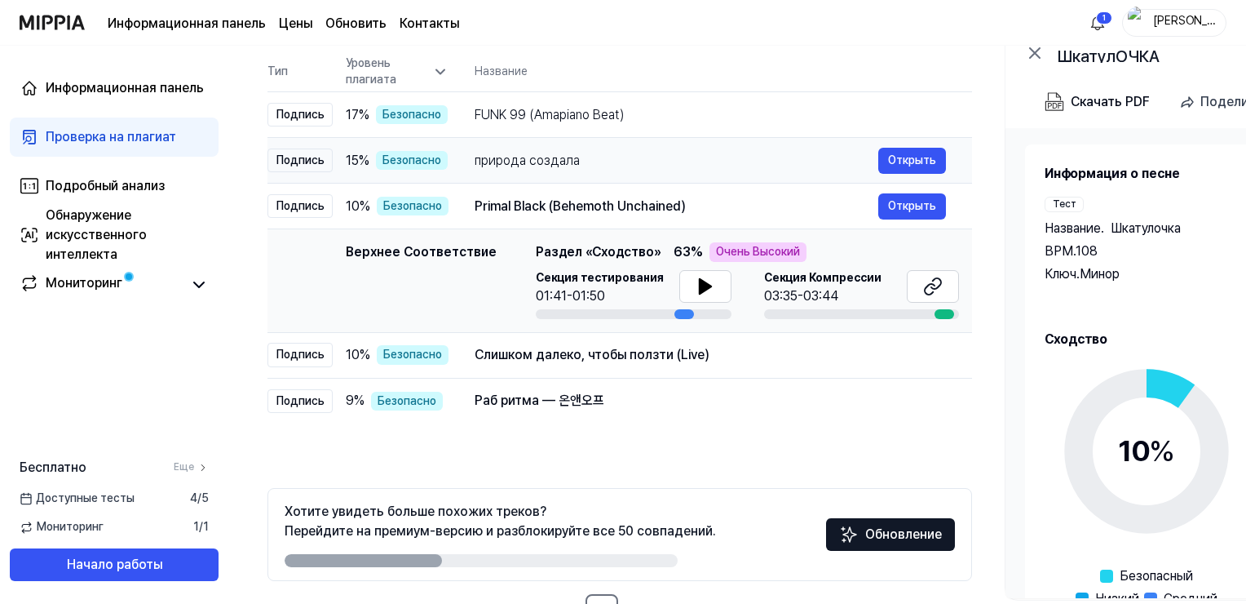
click at [566, 163] on ya-tr-span "природа создала" at bounding box center [527, 160] width 105 height 15
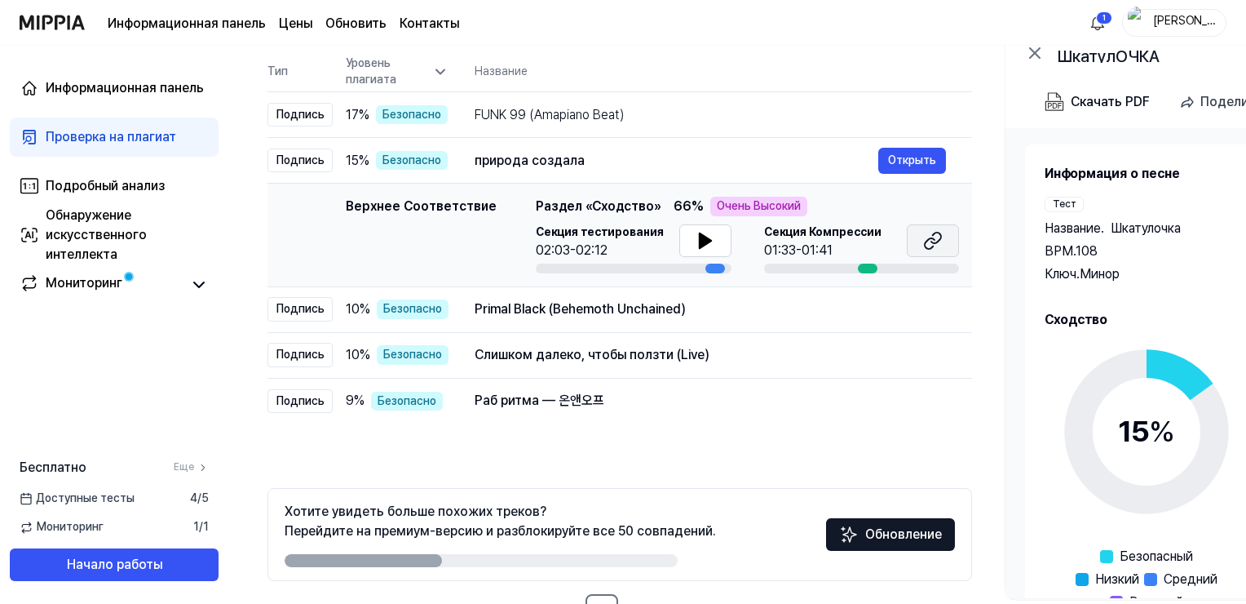
click at [913, 230] on button at bounding box center [933, 240] width 52 height 33
click at [522, 311] on ya-tr-span "Primal Black (Behemoth Unchained)" at bounding box center [576, 308] width 202 height 15
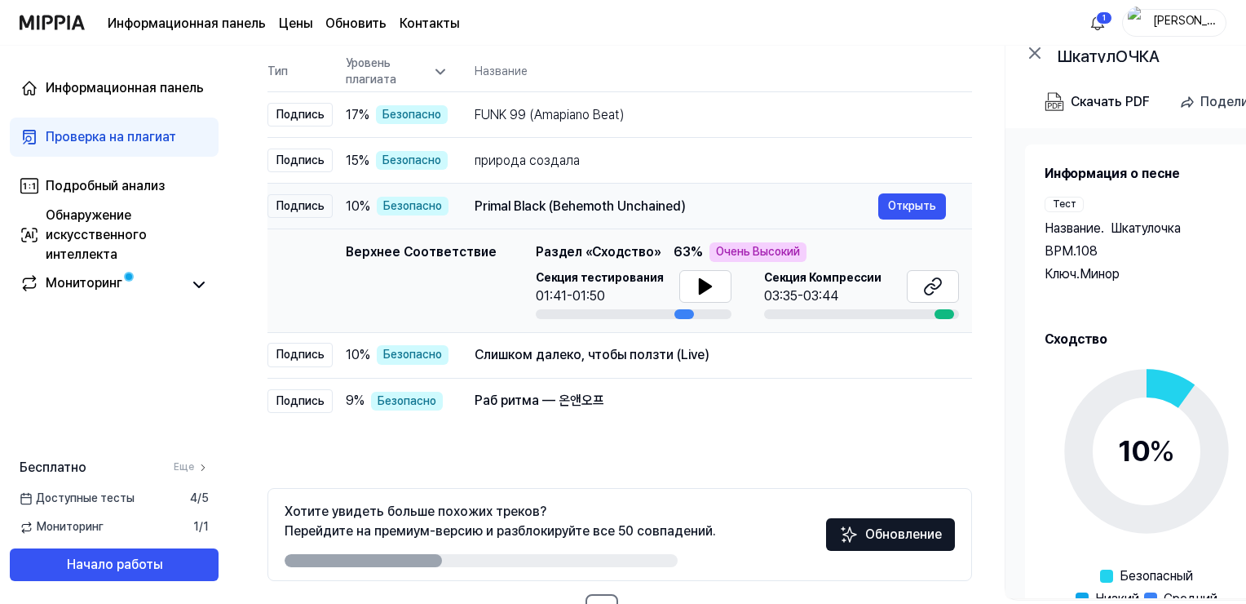
click at [779, 206] on div "Primal Black (Behemoth Unchained)" at bounding box center [677, 207] width 404 height 20
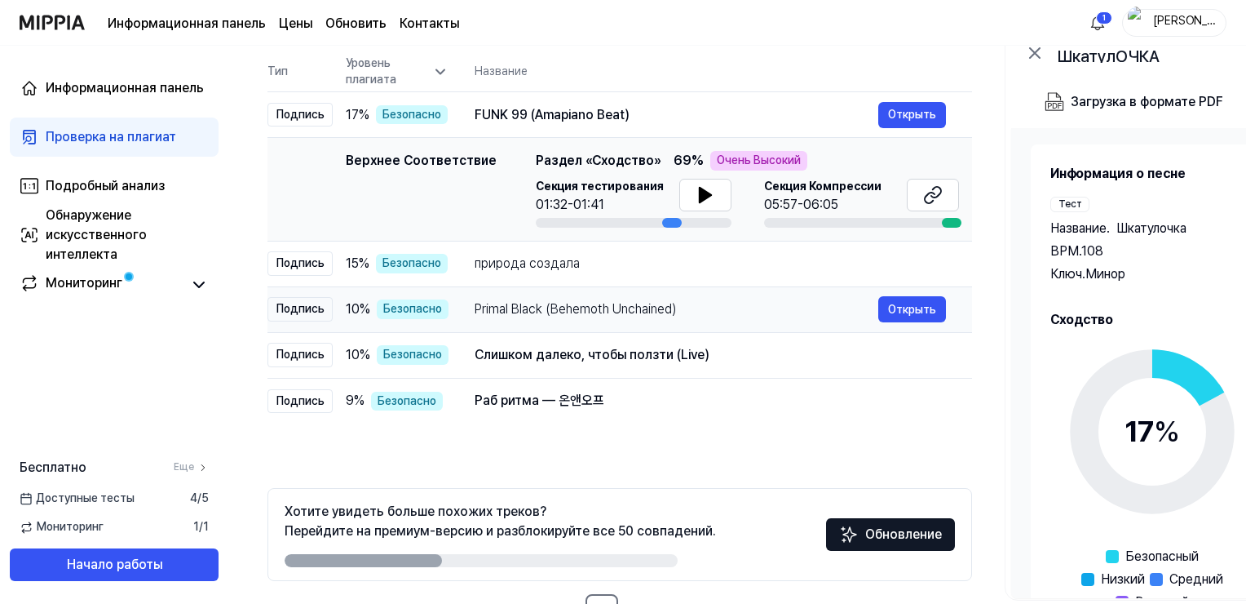
click at [741, 287] on td "Primal Black (Behemoth Unchained) Открыть" at bounding box center [711, 309] width 524 height 46
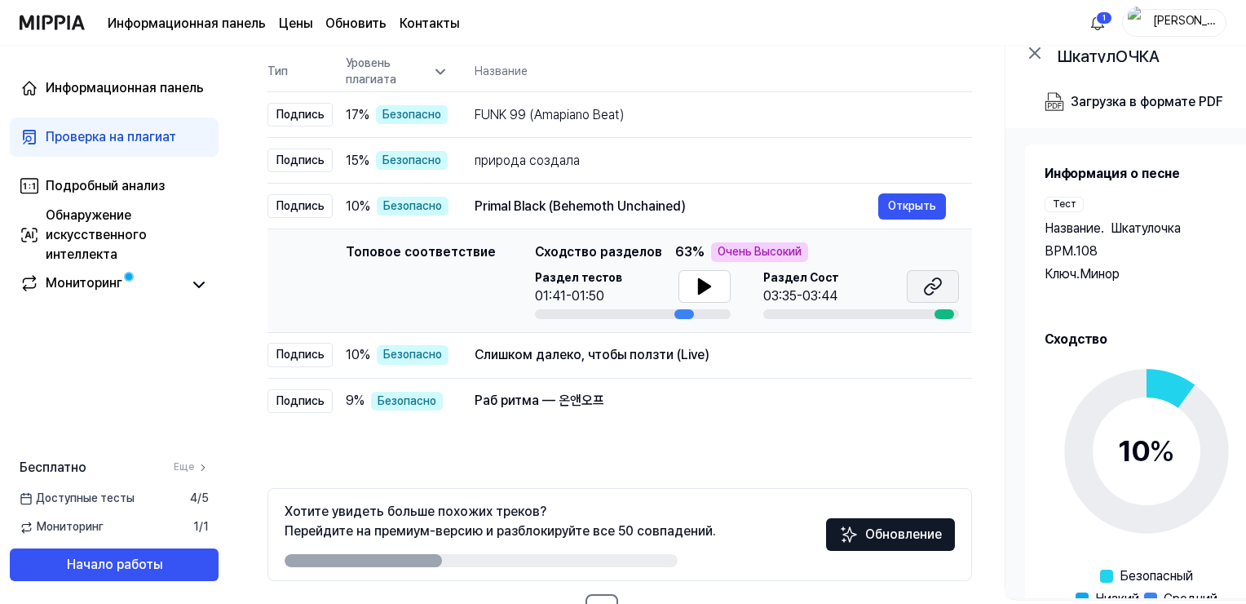
click at [940, 285] on icon at bounding box center [937, 283] width 10 height 11
click at [499, 367] on div "Слишком далеко, чтобы ползти (Live) Открыть" at bounding box center [710, 355] width 471 height 26
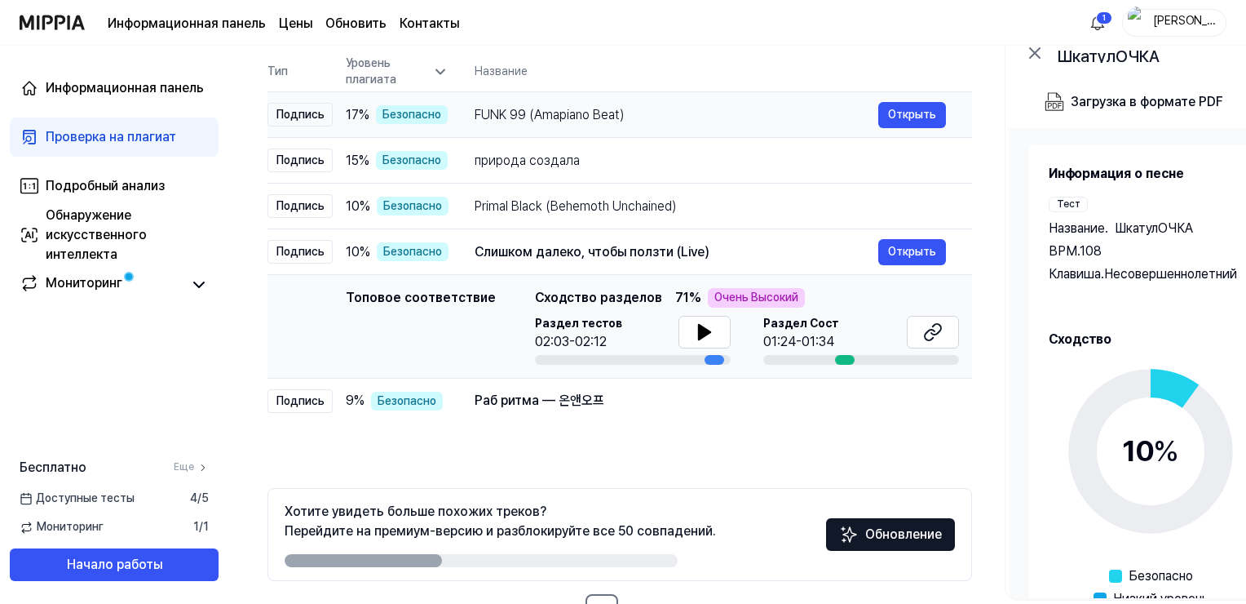
click at [548, 122] on ya-tr-span "FUNK 99 (Amapiano Beat)" at bounding box center [550, 114] width 150 height 15
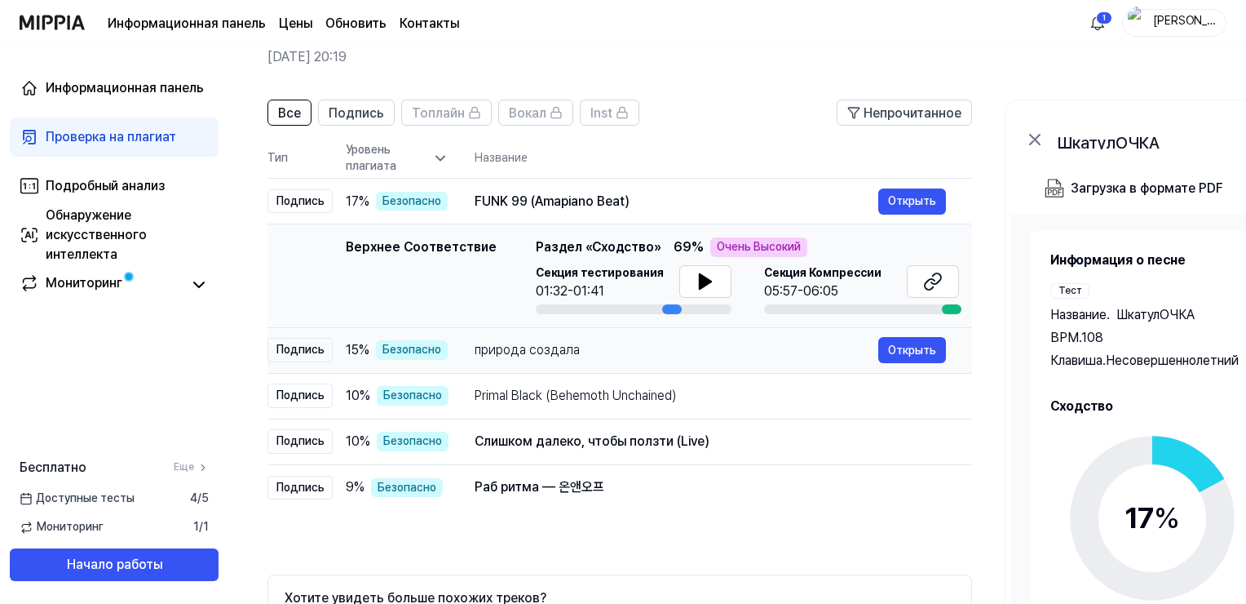
scroll to position [0, 0]
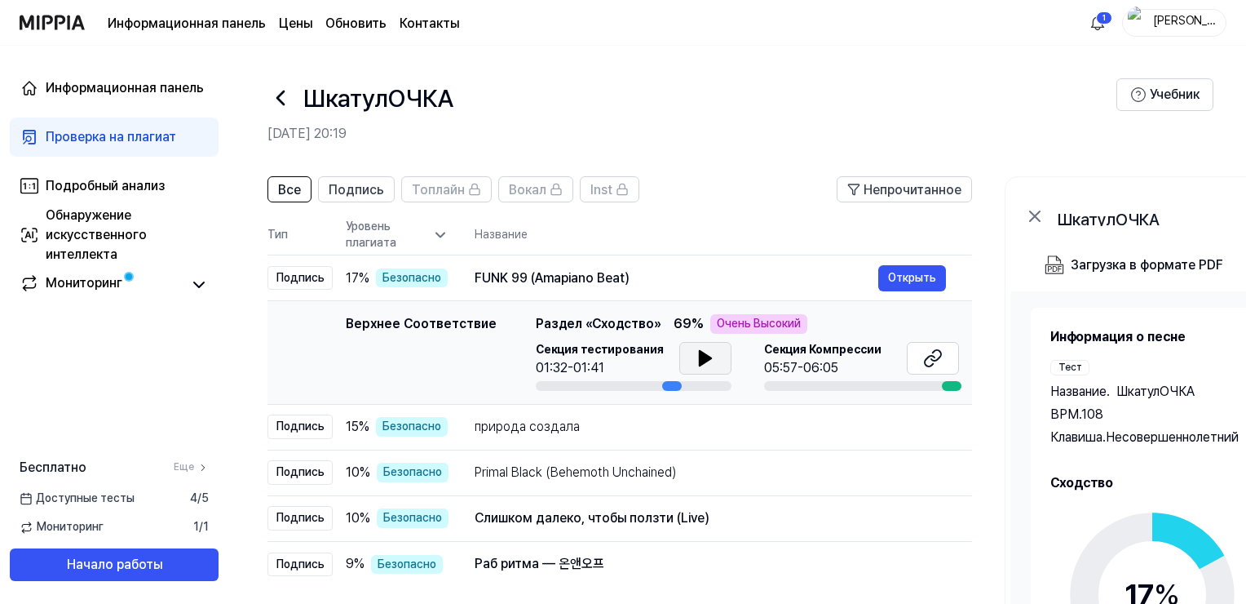
click at [704, 368] on button at bounding box center [705, 358] width 52 height 33
click at [935, 353] on icon at bounding box center [933, 358] width 20 height 20
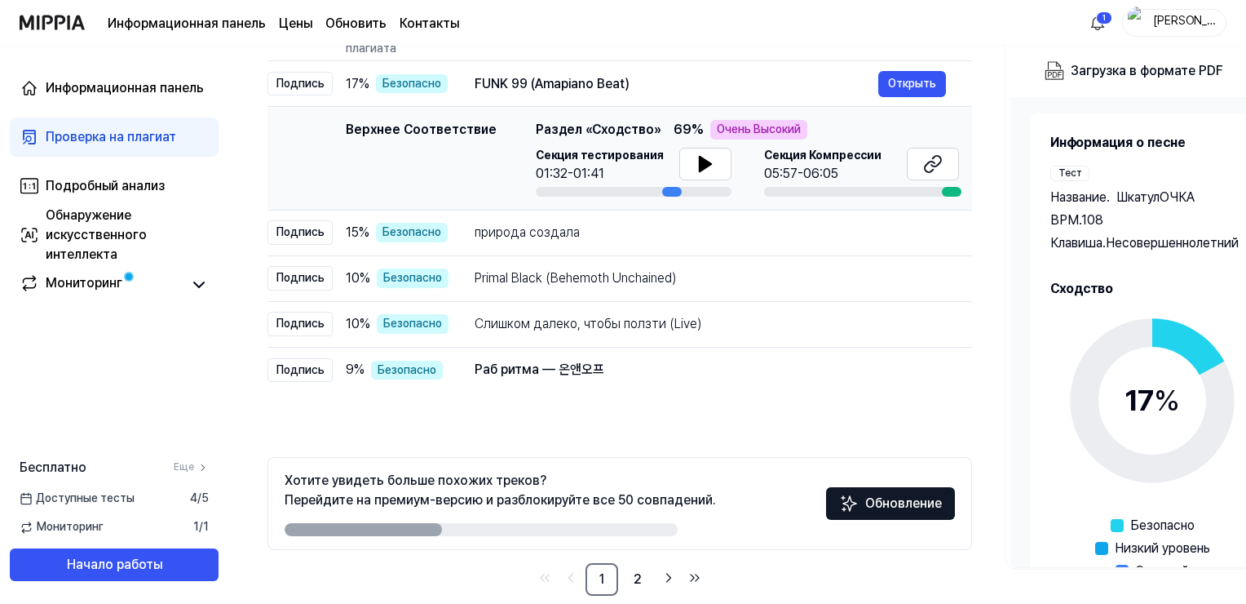
scroll to position [219, 0]
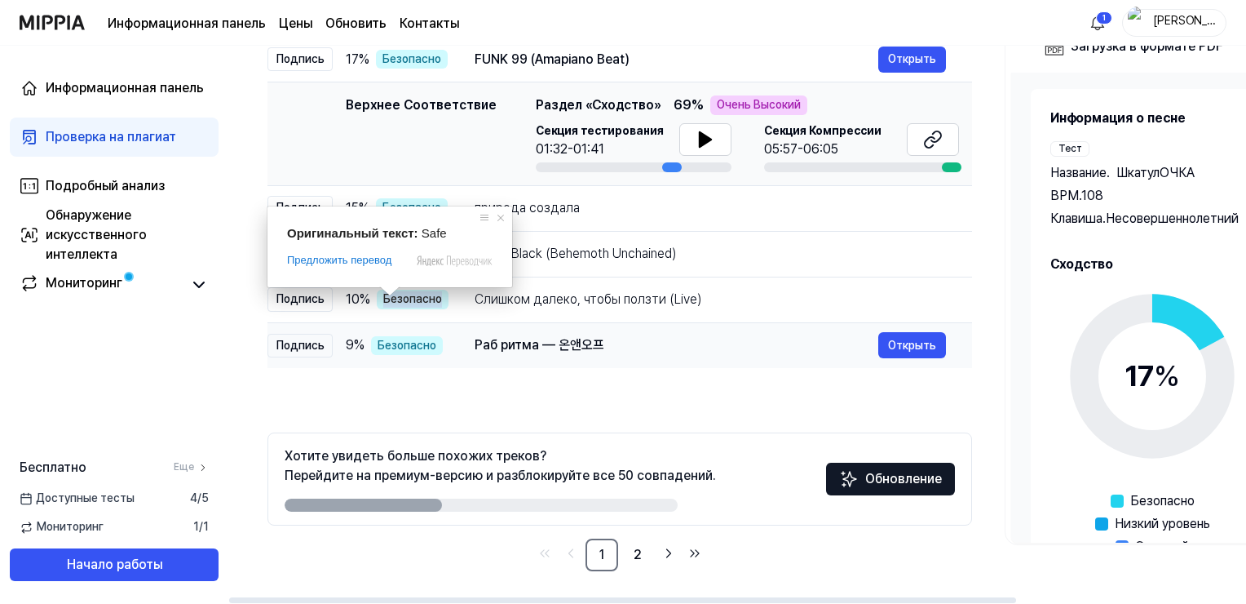
click at [572, 354] on div "Раб ритма — 온앤오프" at bounding box center [677, 345] width 404 height 20
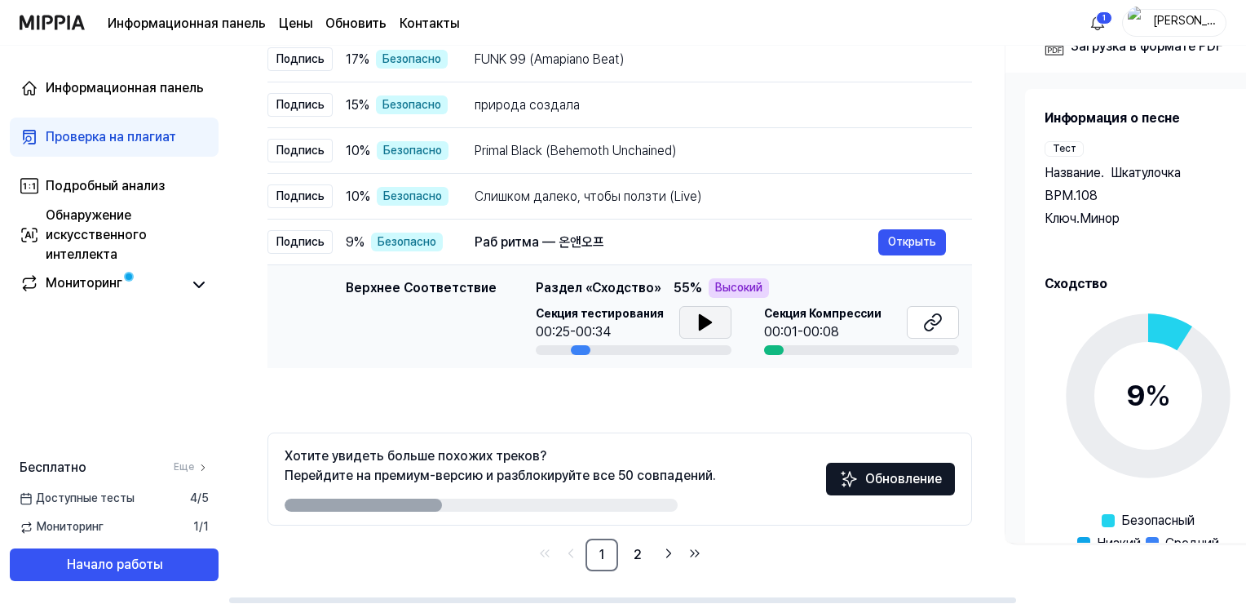
click at [699, 324] on icon at bounding box center [704, 322] width 11 height 15
click at [701, 324] on icon at bounding box center [702, 322] width 3 height 13
click at [933, 325] on icon at bounding box center [937, 319] width 10 height 11
click at [922, 325] on button at bounding box center [933, 322] width 52 height 33
click at [692, 303] on div "Top Matching Раздел «Сходство» 55 % Высокий Секция тестирования 00:25-00:34 Сек…" at bounding box center [747, 316] width 423 height 77
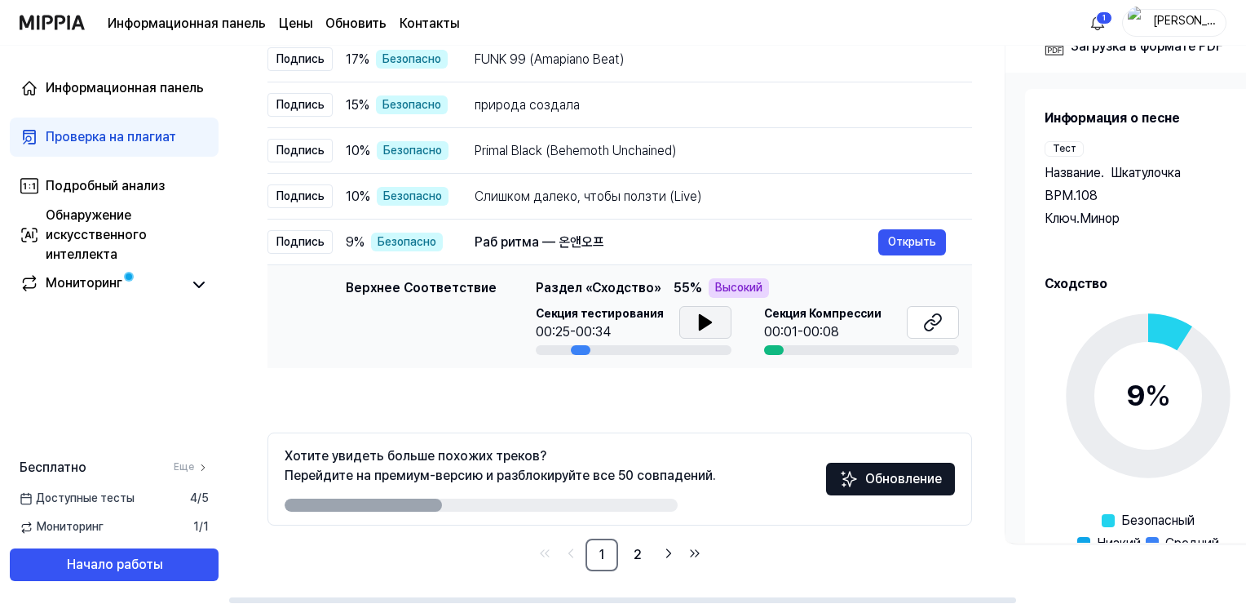
click at [692, 308] on button at bounding box center [705, 322] width 52 height 33
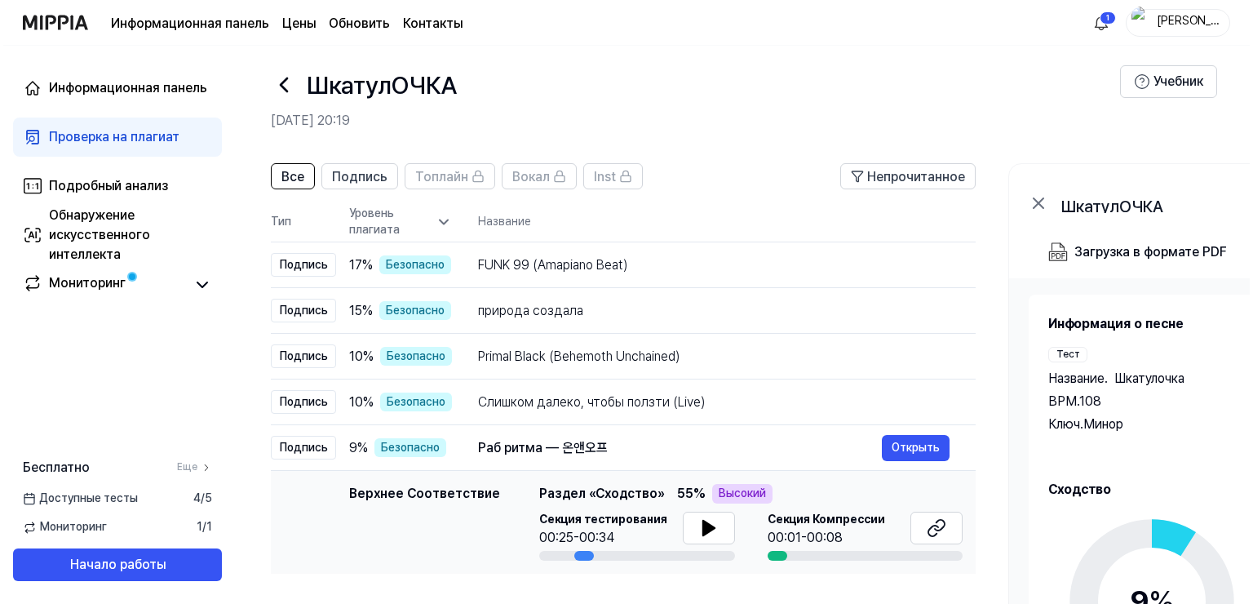
scroll to position [0, 0]
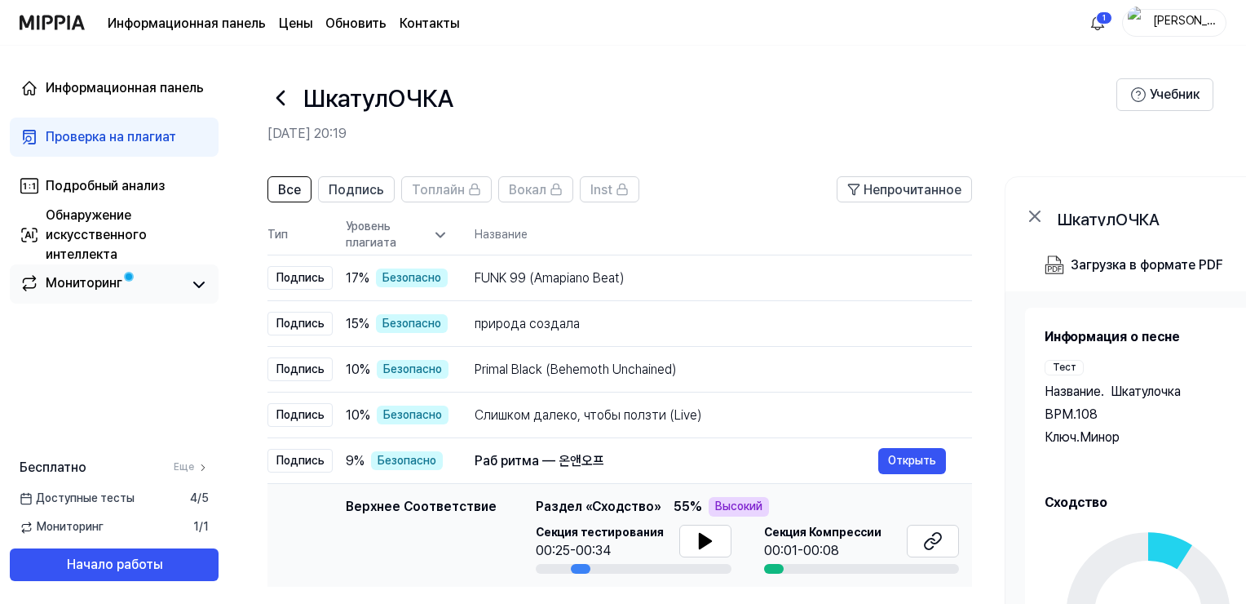
click at [55, 281] on ya-tr-span "Мониторинг" at bounding box center [84, 282] width 77 height 15
